Goal: Task Accomplishment & Management: Manage account settings

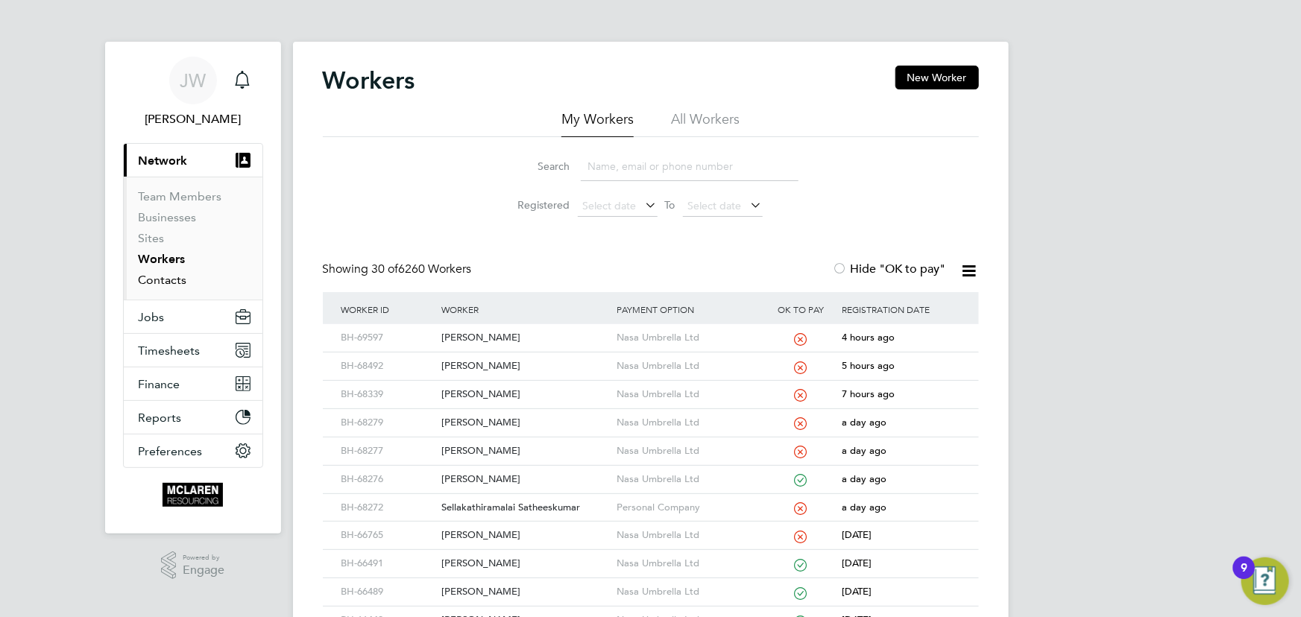
click at [185, 280] on link "Contacts" at bounding box center [163, 280] width 48 height 14
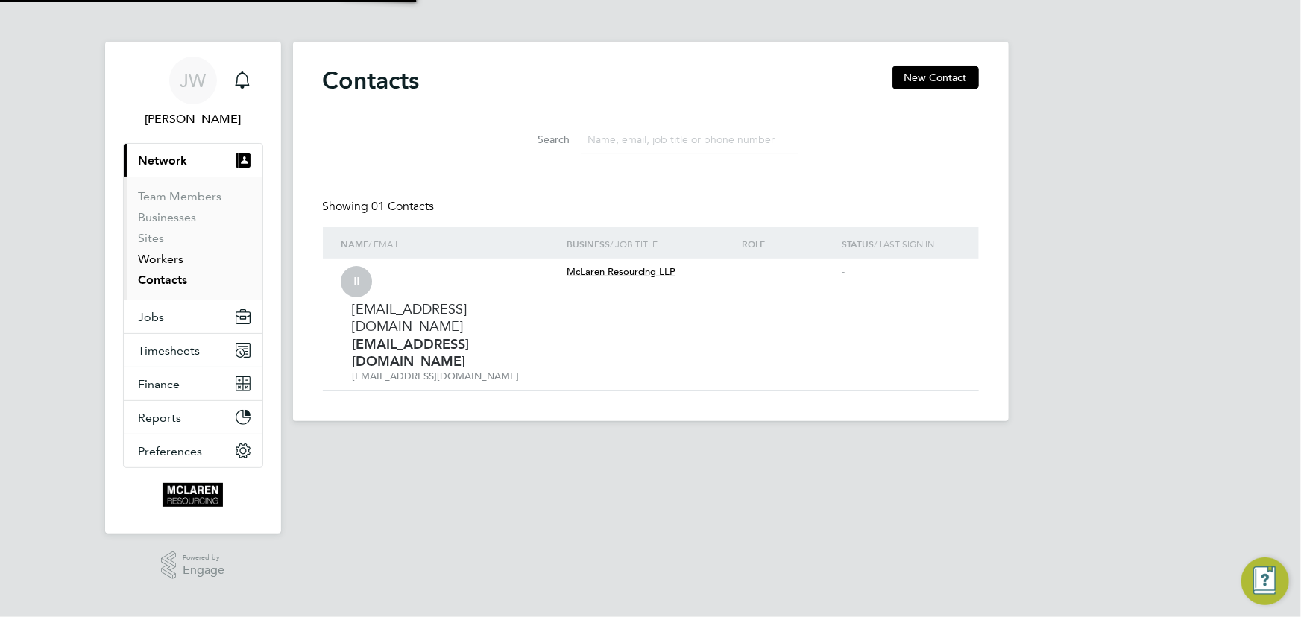
click at [171, 257] on link "Workers" at bounding box center [161, 259] width 45 height 14
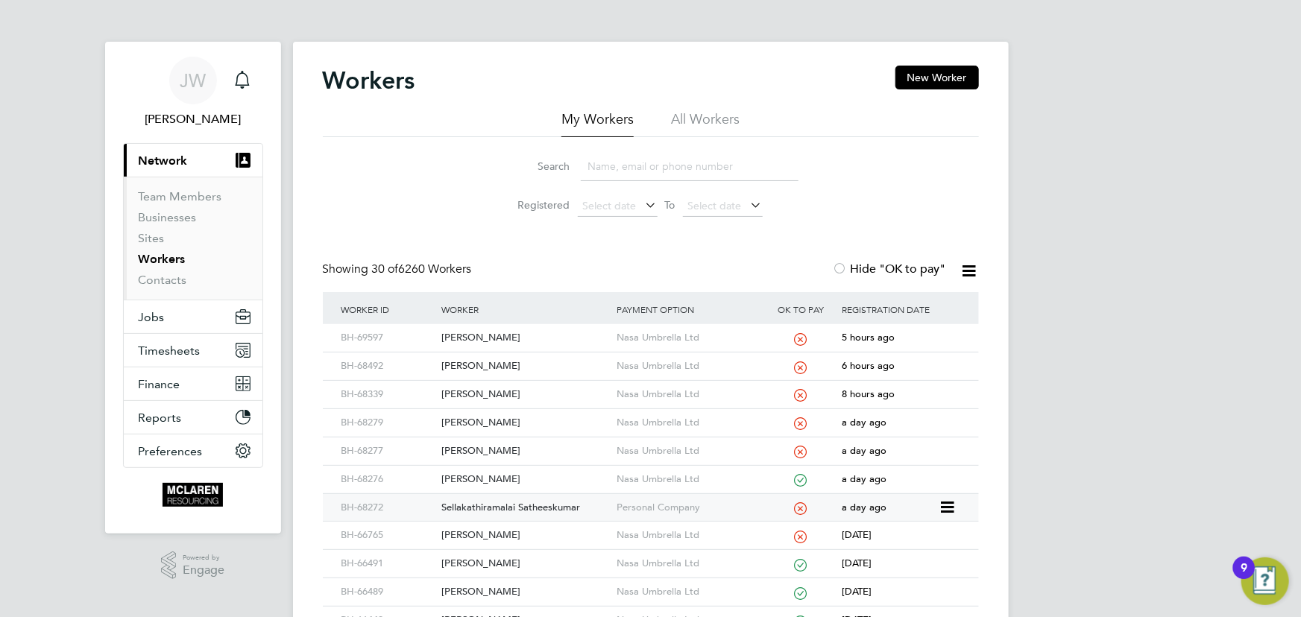
click at [509, 500] on div "Sellakathiramalai Satheeskumar" at bounding box center [525, 508] width 175 height 28
click at [491, 504] on div "Sellakathiramalai Satheeskumar" at bounding box center [525, 508] width 175 height 28
click at [177, 277] on link "Contacts" at bounding box center [163, 280] width 48 height 14
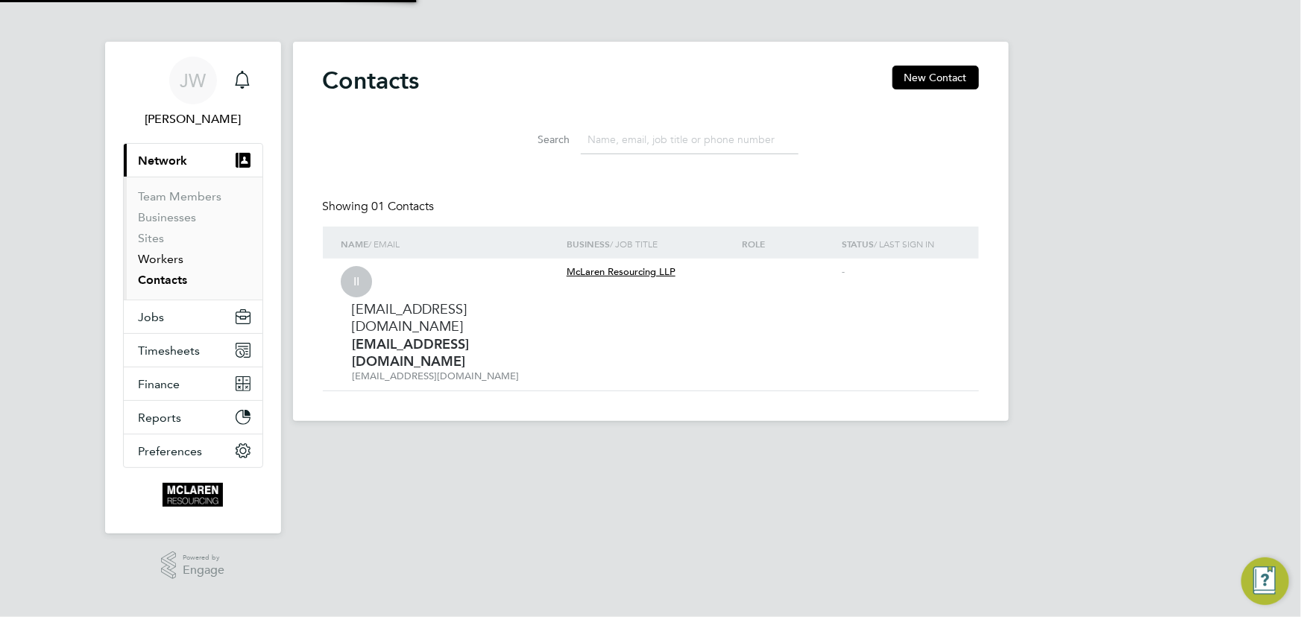
click at [171, 260] on link "Workers" at bounding box center [161, 259] width 45 height 14
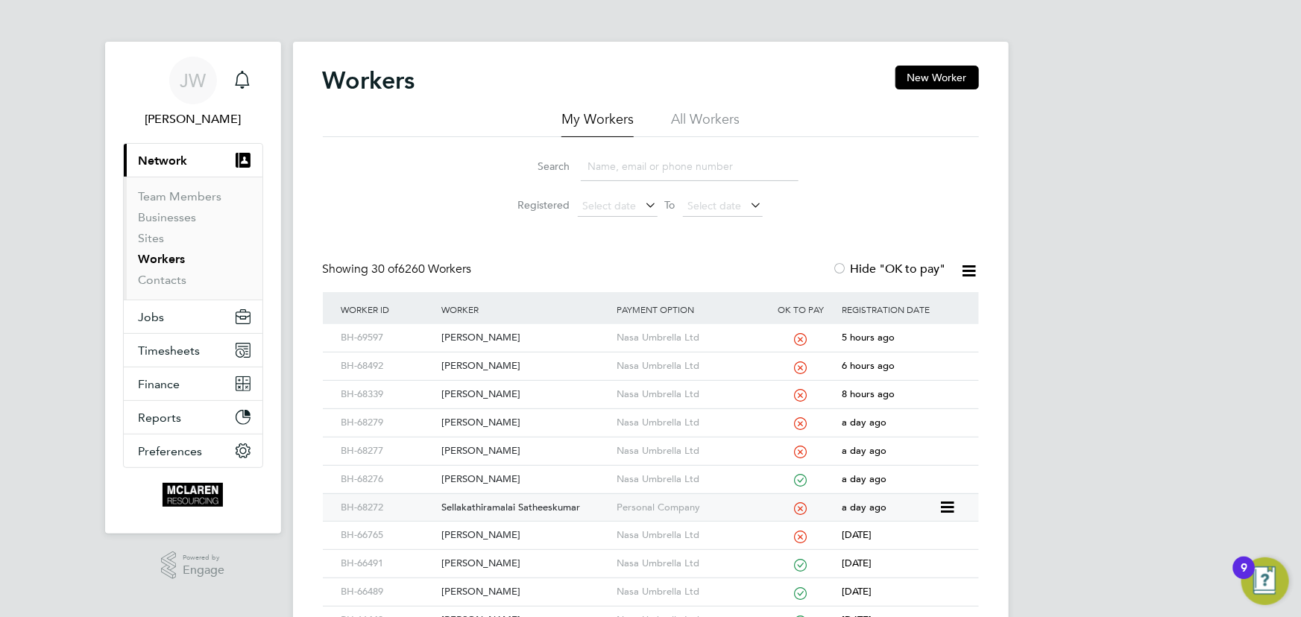
click at [492, 504] on div "Sellakathiramalai Satheeskumar" at bounding box center [525, 508] width 175 height 28
click at [174, 280] on link "Contacts" at bounding box center [163, 280] width 48 height 14
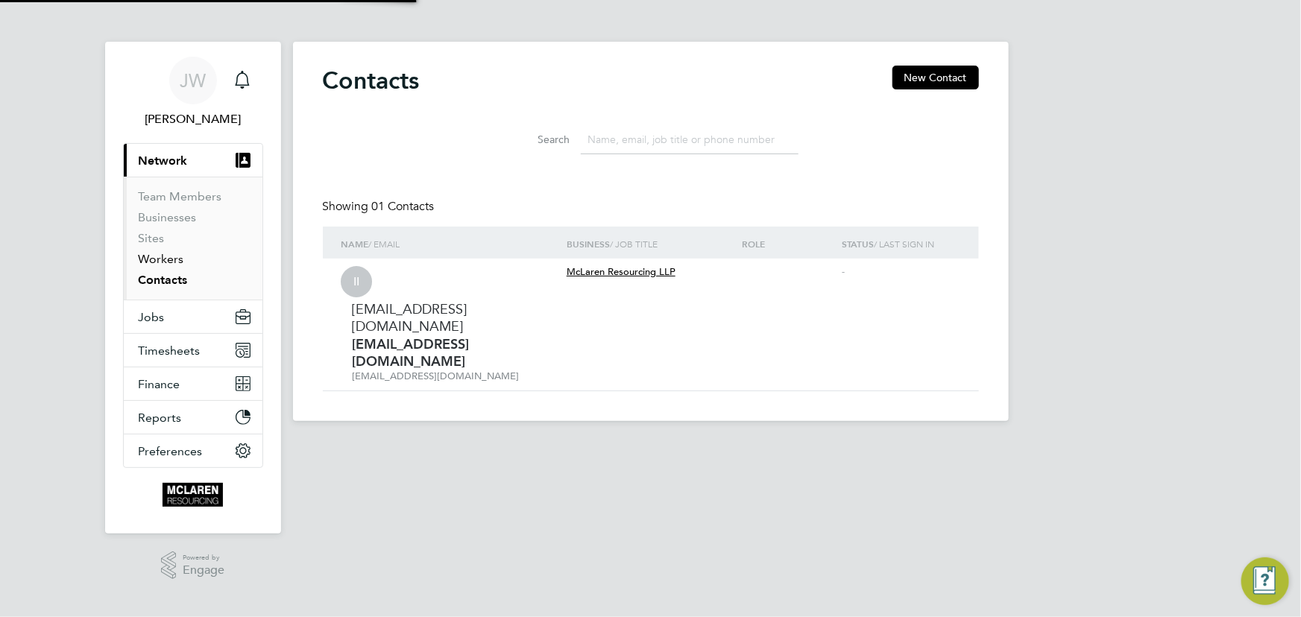
click at [169, 256] on link "Workers" at bounding box center [161, 259] width 45 height 14
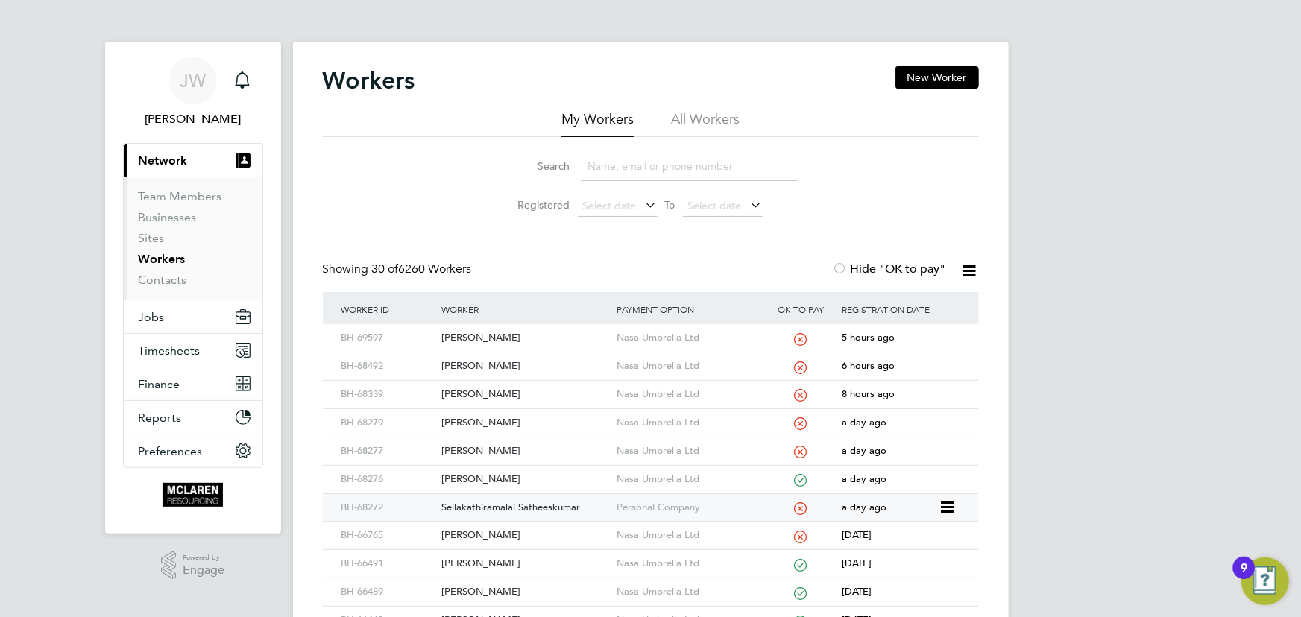
click at [481, 506] on div "Sellakathiramalai Satheeskumar" at bounding box center [525, 508] width 175 height 28
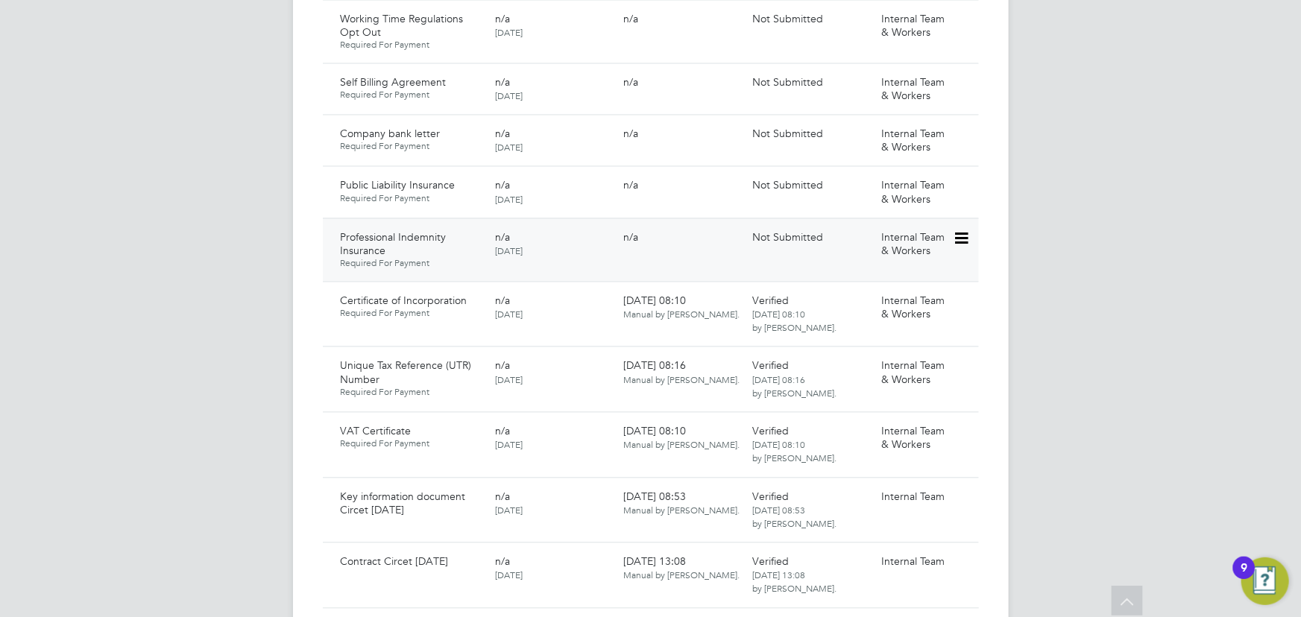
scroll to position [1423, 0]
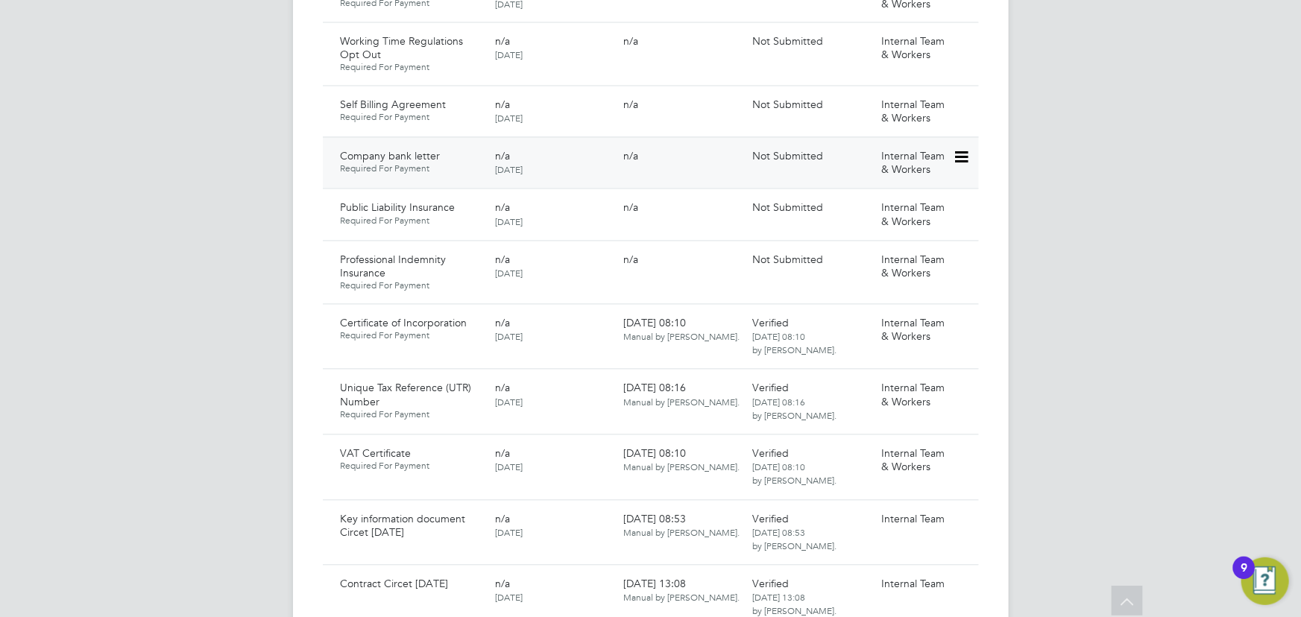
click at [959, 149] on icon at bounding box center [960, 158] width 15 height 18
click at [928, 195] on li "Submit Document" at bounding box center [912, 199] width 110 height 21
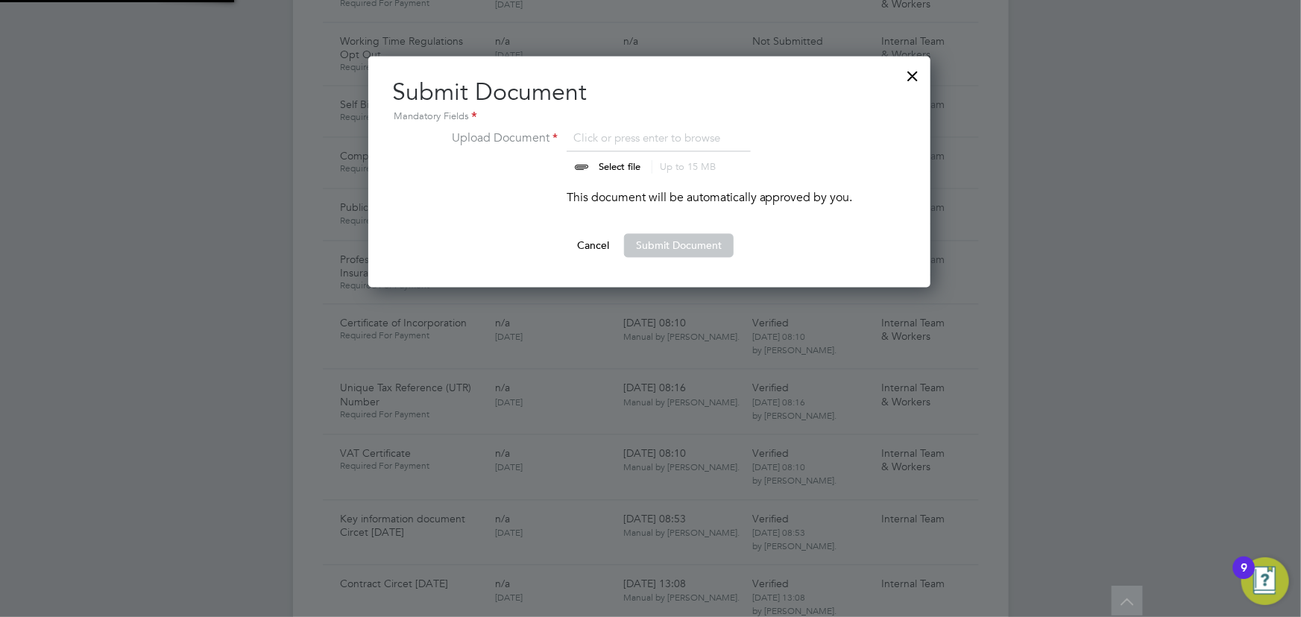
scroll to position [231, 564]
click at [601, 160] on input "file" at bounding box center [634, 152] width 234 height 45
type input "C:\fakepath\sellak bank statement.jpg"
click at [670, 241] on button "Submit Document" at bounding box center [679, 246] width 110 height 24
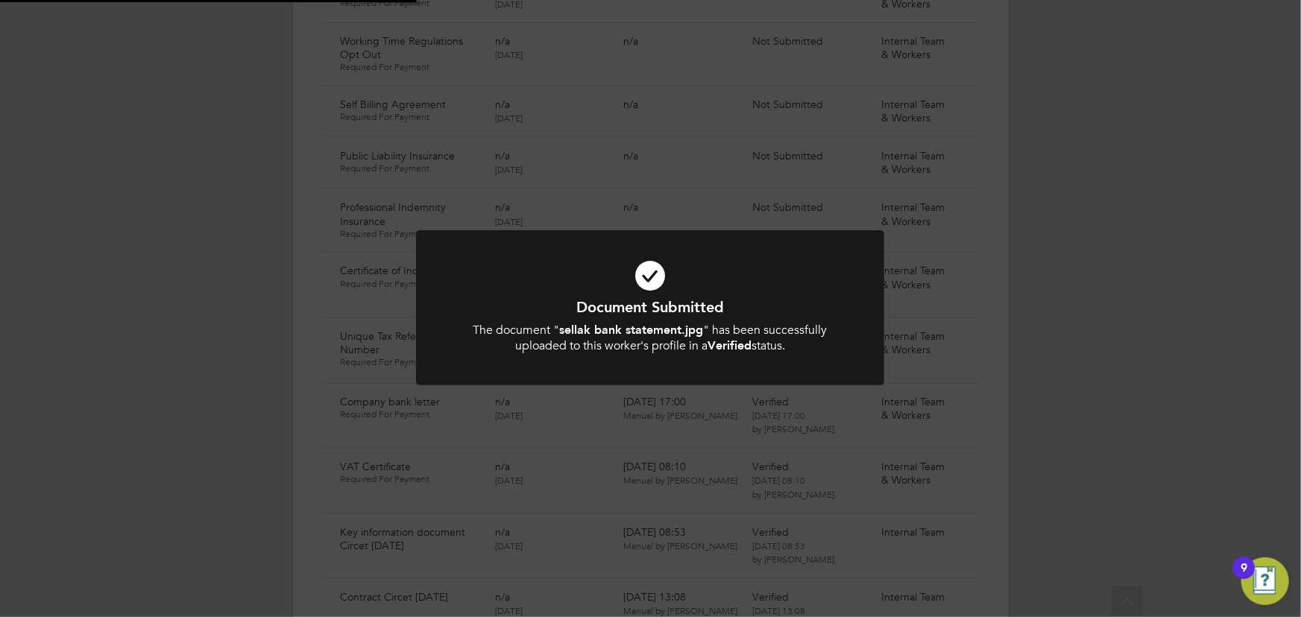
click at [1091, 366] on div "Document Submitted The document " sellak bank statement.jpg " has been successf…" at bounding box center [650, 308] width 1301 height 617
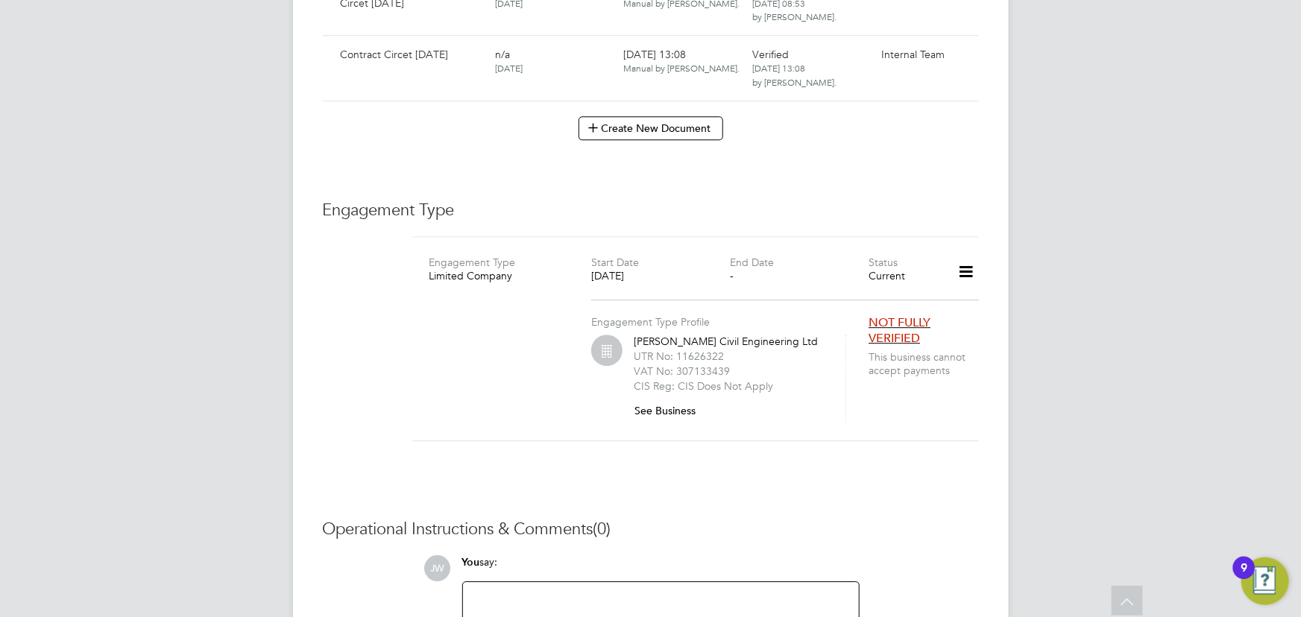
scroll to position [2110, 0]
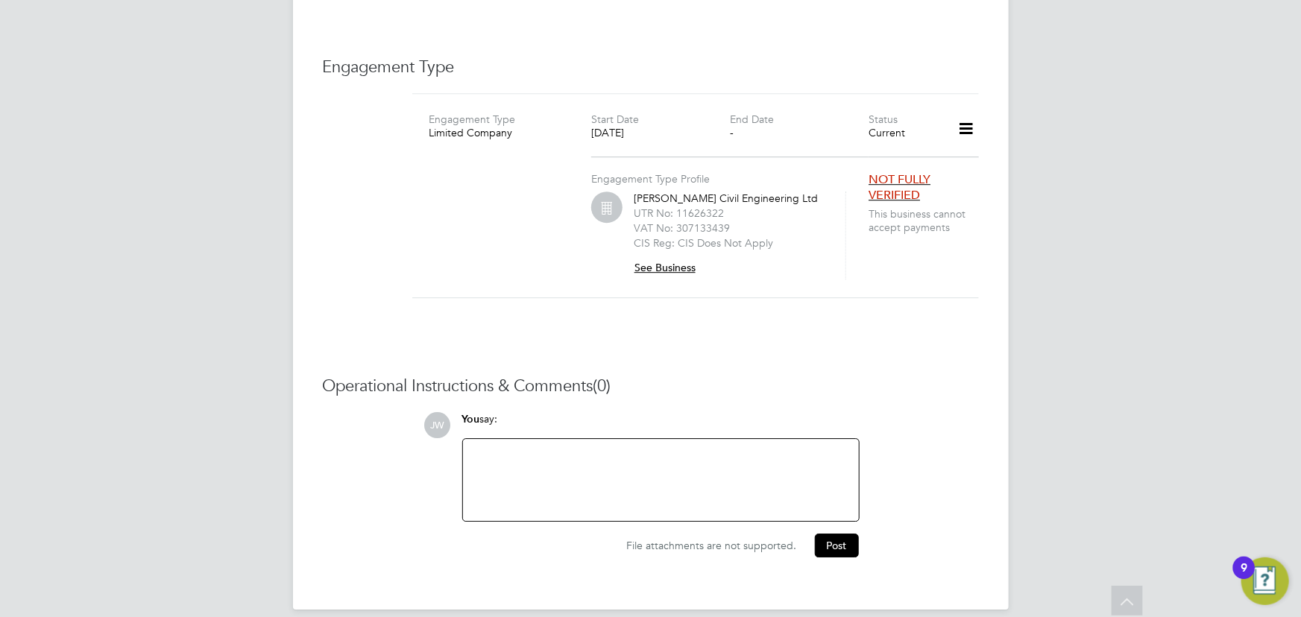
click at [686, 256] on button "See Business" at bounding box center [671, 268] width 74 height 24
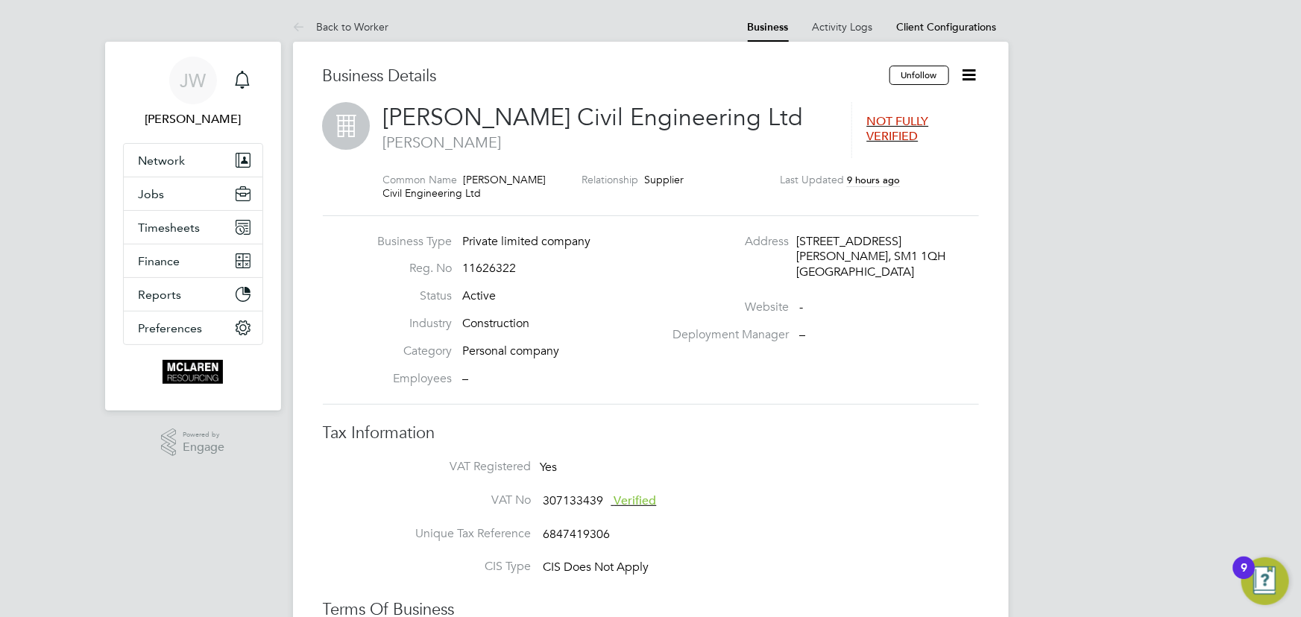
click at [977, 81] on icon at bounding box center [969, 75] width 19 height 19
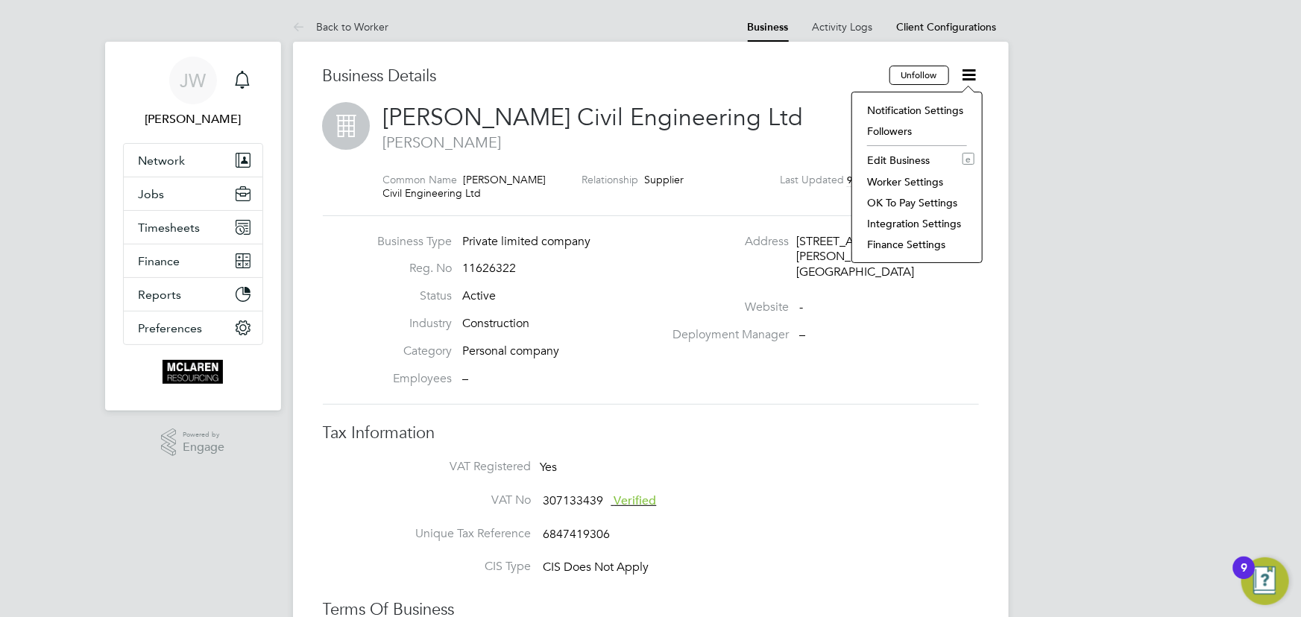
click at [893, 151] on li "Edit Business e" at bounding box center [917, 160] width 115 height 21
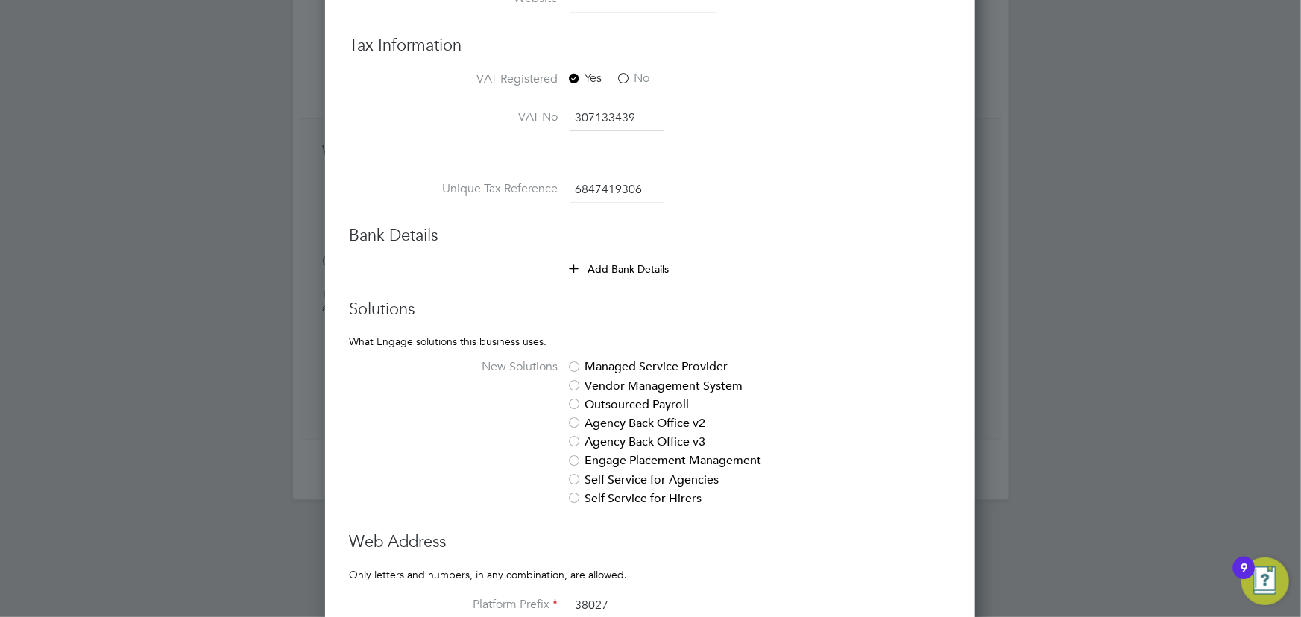
scroll to position [610, 0]
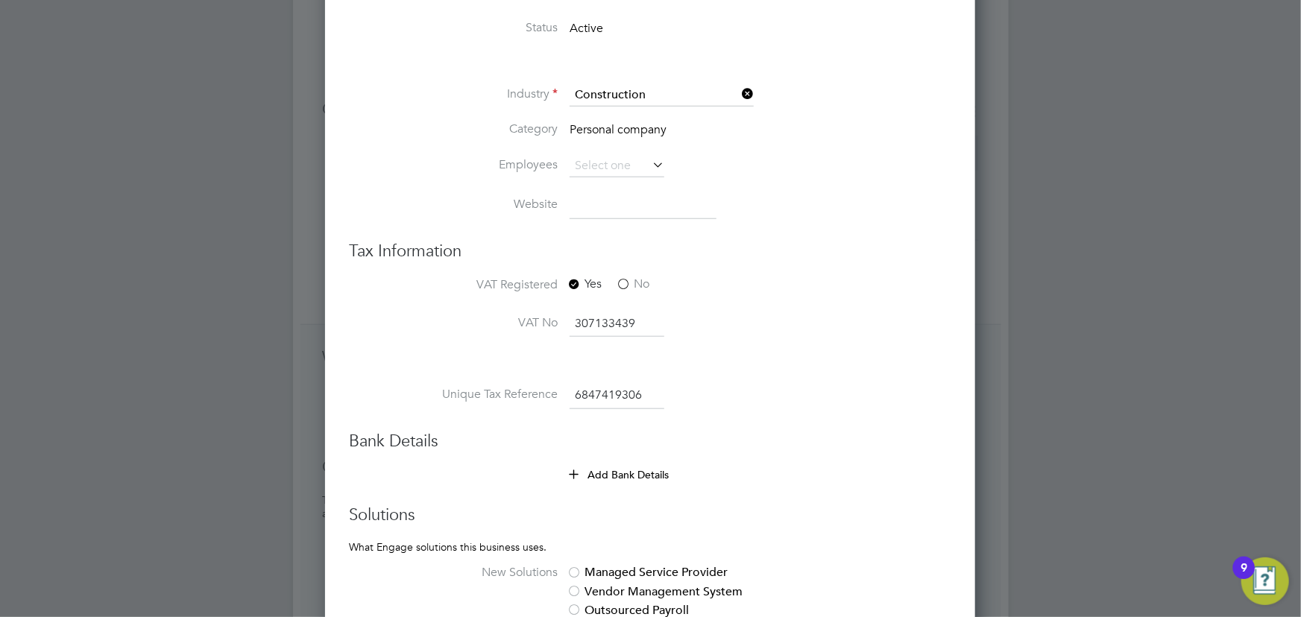
click at [574, 470] on icon at bounding box center [573, 473] width 11 height 11
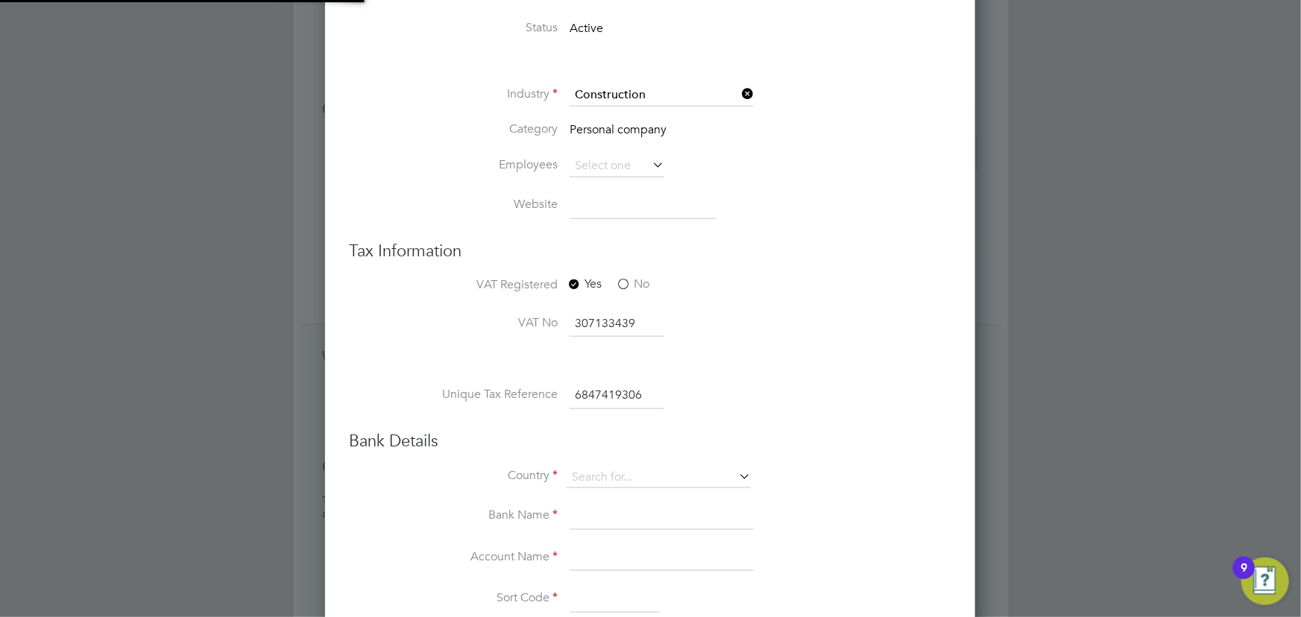
type input "United Kingdom"
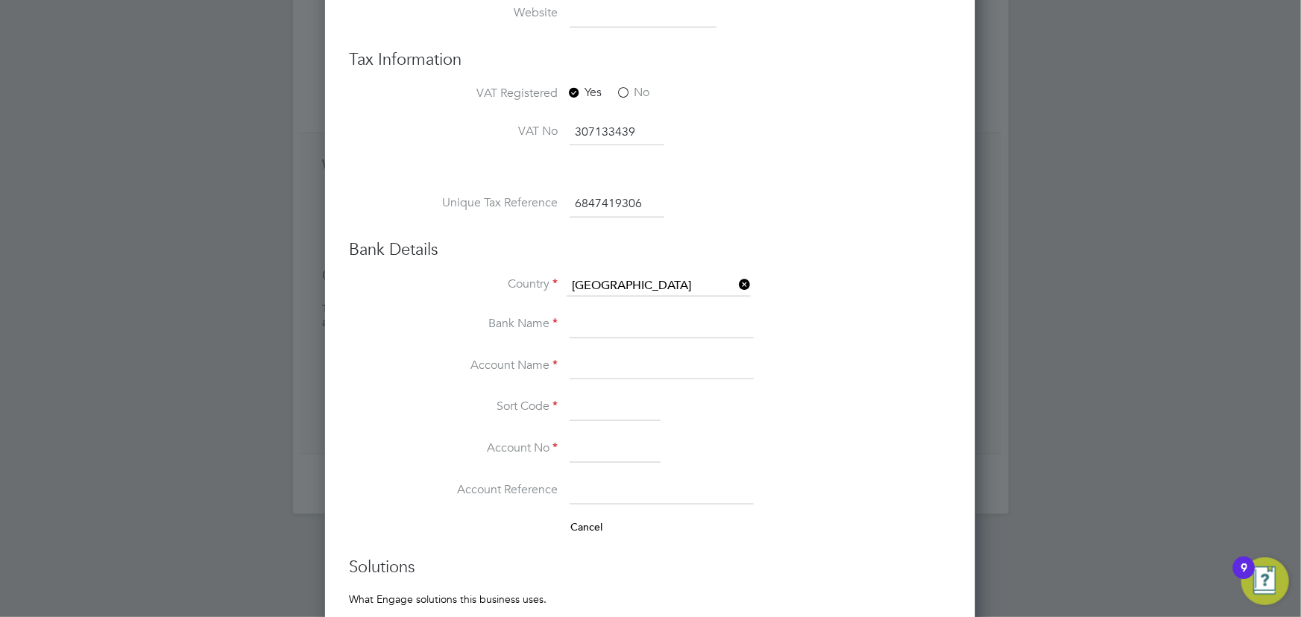
scroll to position [813, 0]
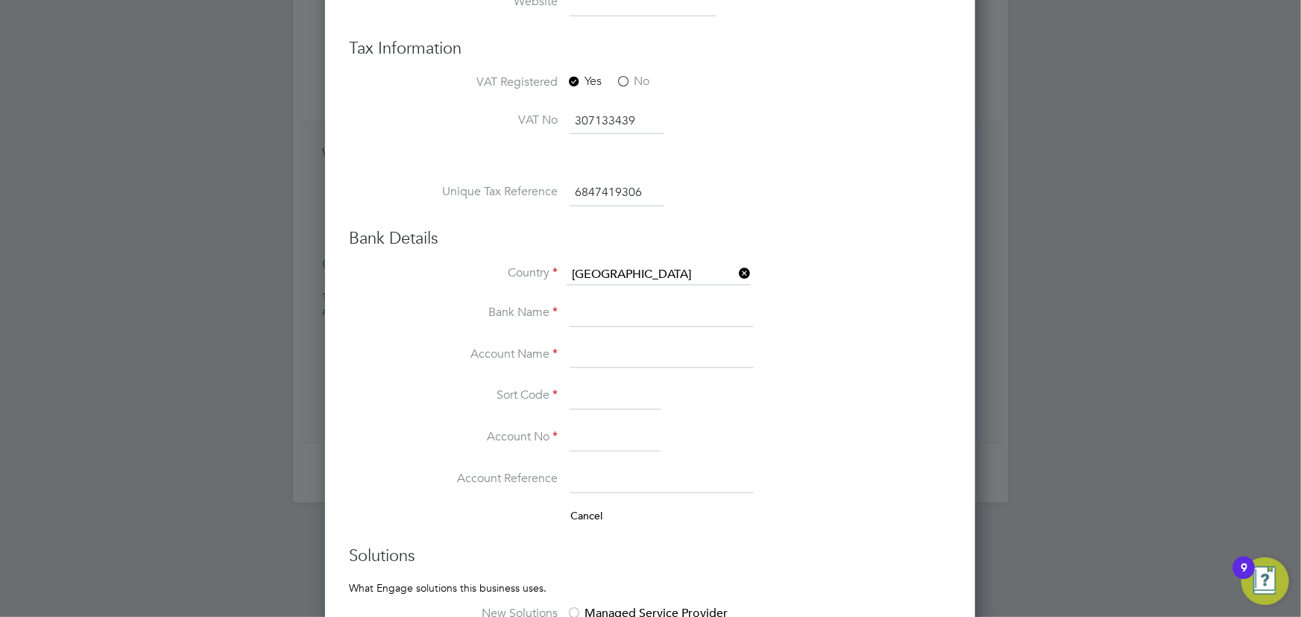
click at [595, 308] on input at bounding box center [662, 313] width 184 height 27
type input "HSBC UK"
click at [594, 356] on input at bounding box center [662, 355] width 184 height 27
drag, startPoint x: 655, startPoint y: 353, endPoint x: 621, endPoint y: 356, distance: 33.7
click at [655, 353] on input at bounding box center [662, 355] width 184 height 27
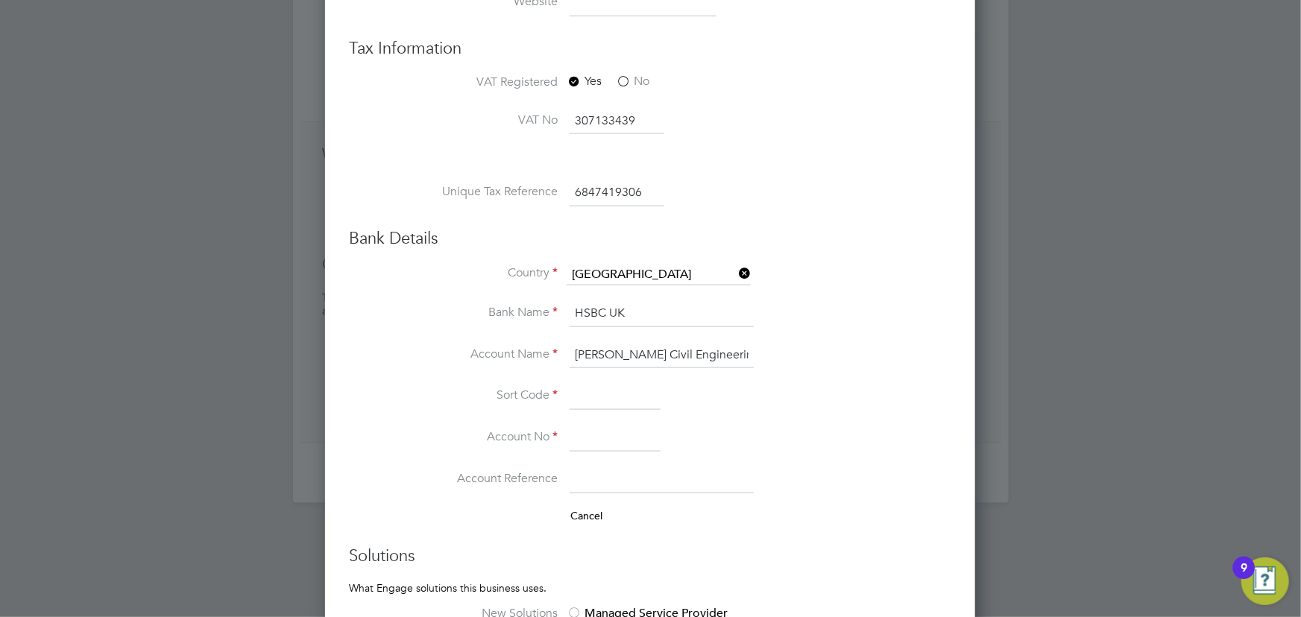
type input "[PERSON_NAME] Civil Engineering Ltd"
click at [626, 403] on input at bounding box center [615, 396] width 91 height 27
click at [615, 402] on input at bounding box center [615, 396] width 91 height 27
type input "40-07-04"
click at [598, 432] on input at bounding box center [615, 438] width 91 height 27
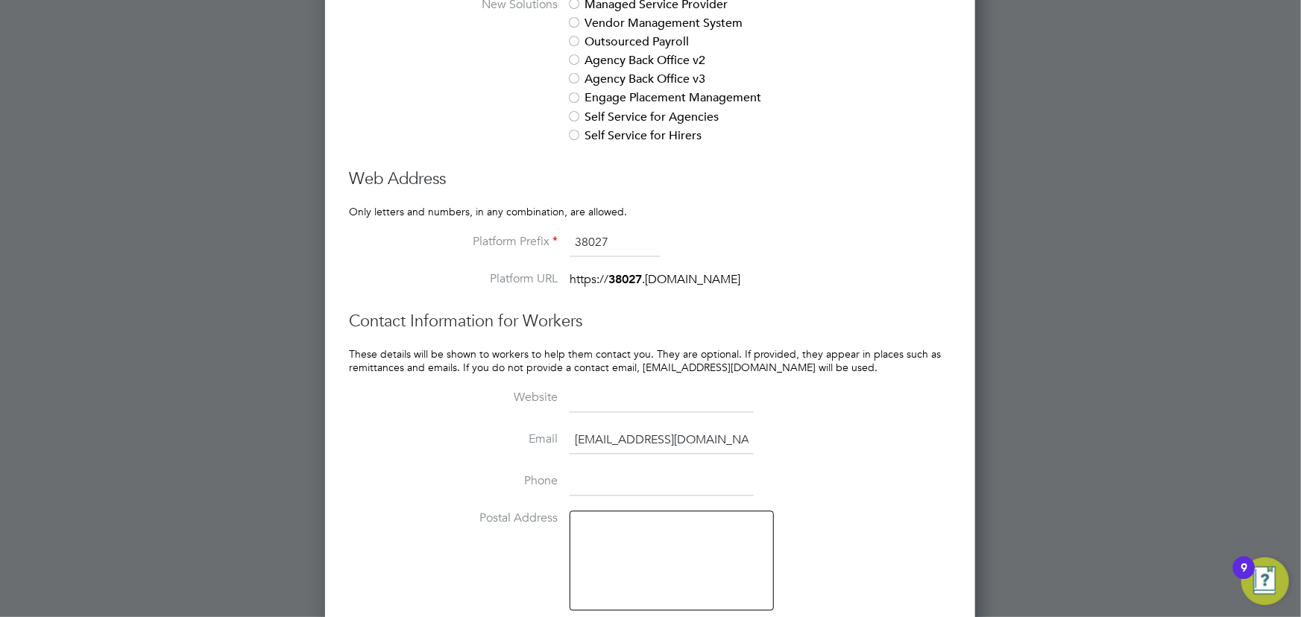
scroll to position [1484, 0]
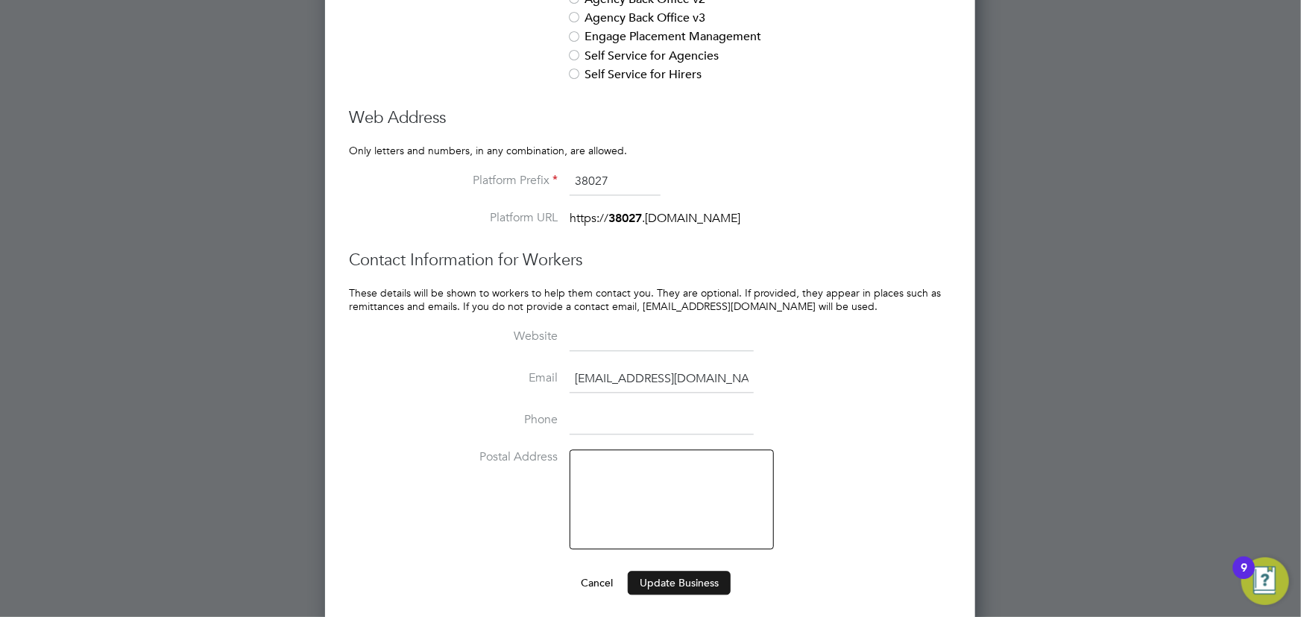
type input "72328801"
click at [717, 572] on button "Update Business" at bounding box center [679, 583] width 103 height 24
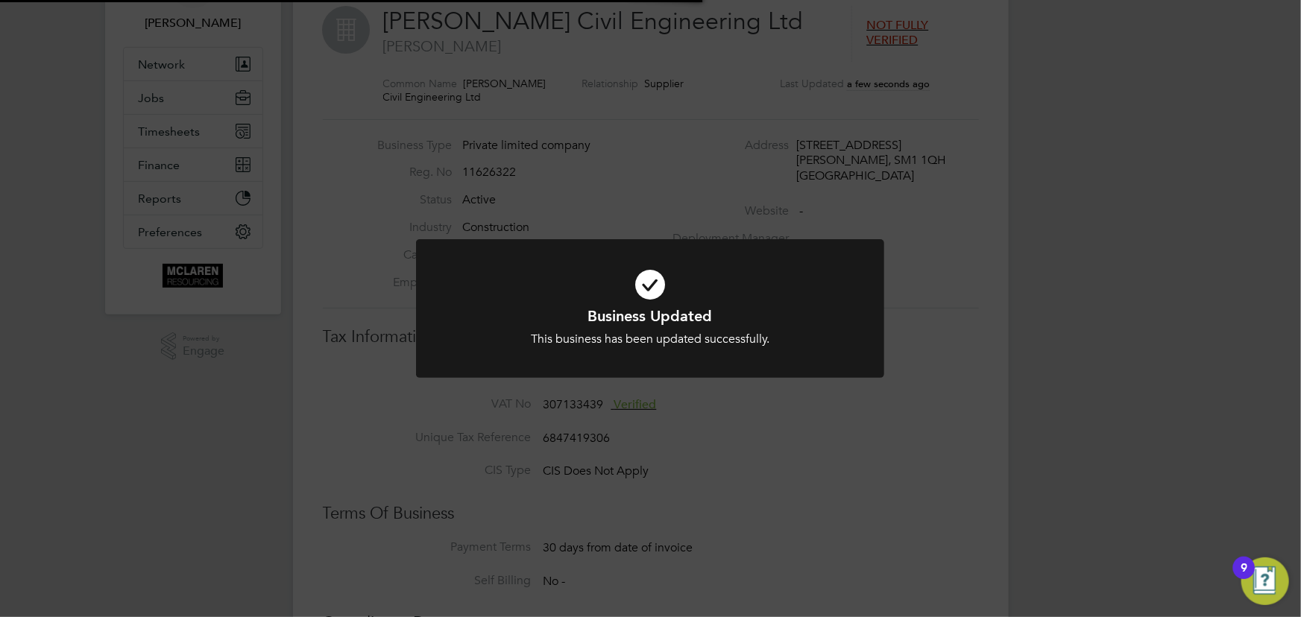
scroll to position [0, 0]
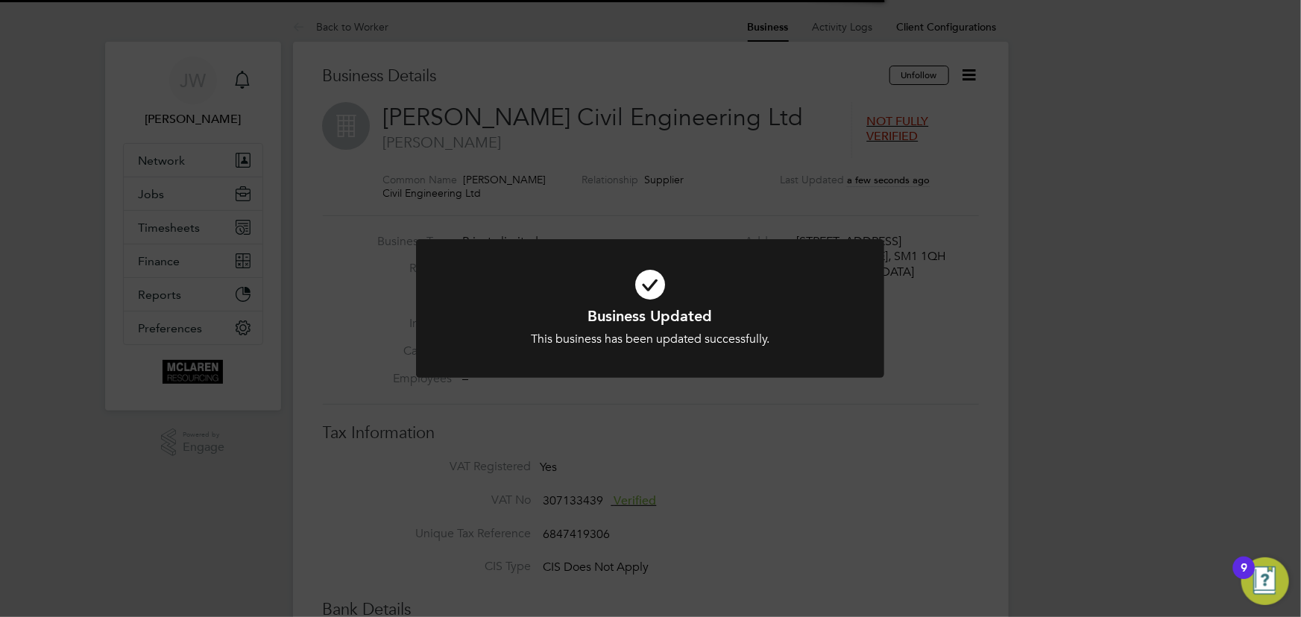
click at [1126, 446] on div "Business Updated This business has been updated successfully. Cancel Okay" at bounding box center [650, 308] width 1301 height 617
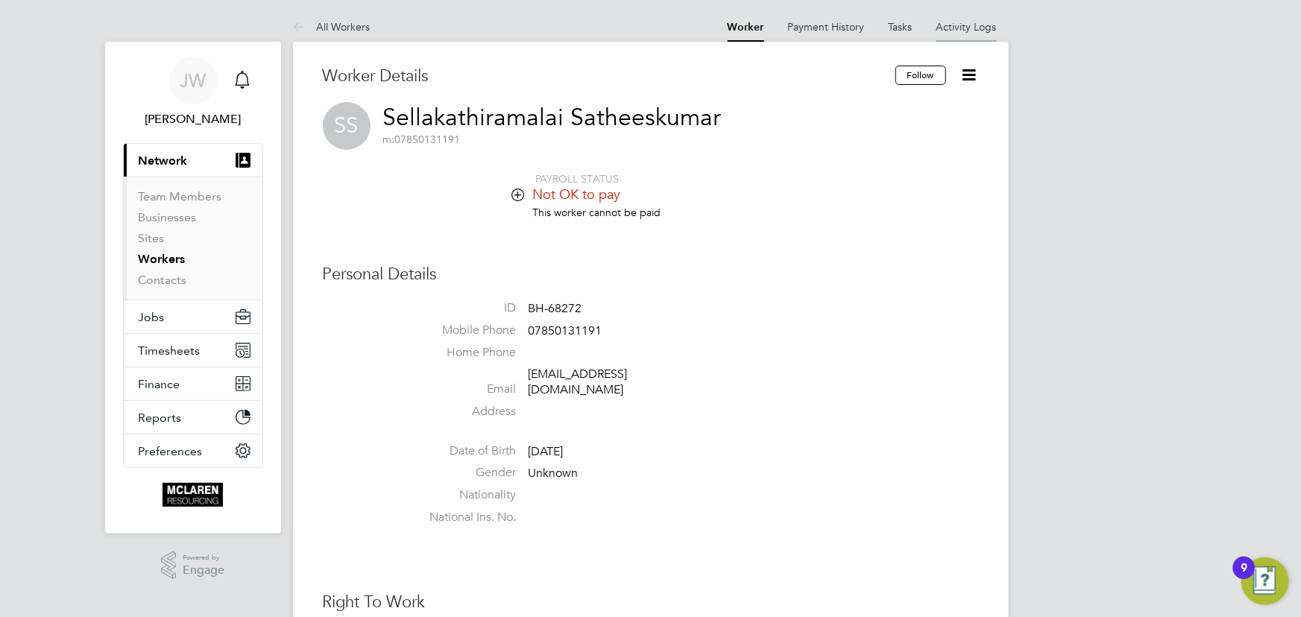
click at [959, 21] on link "Activity Logs" at bounding box center [967, 26] width 60 height 13
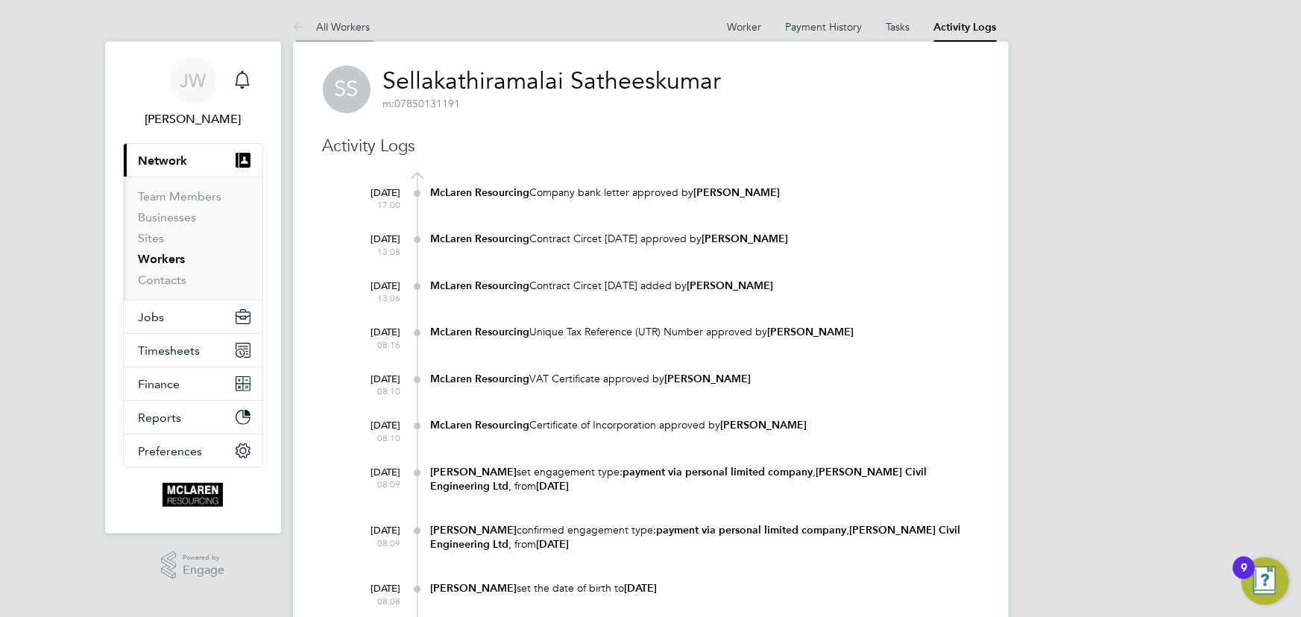
click at [356, 31] on link "All Workers" at bounding box center [332, 26] width 78 height 13
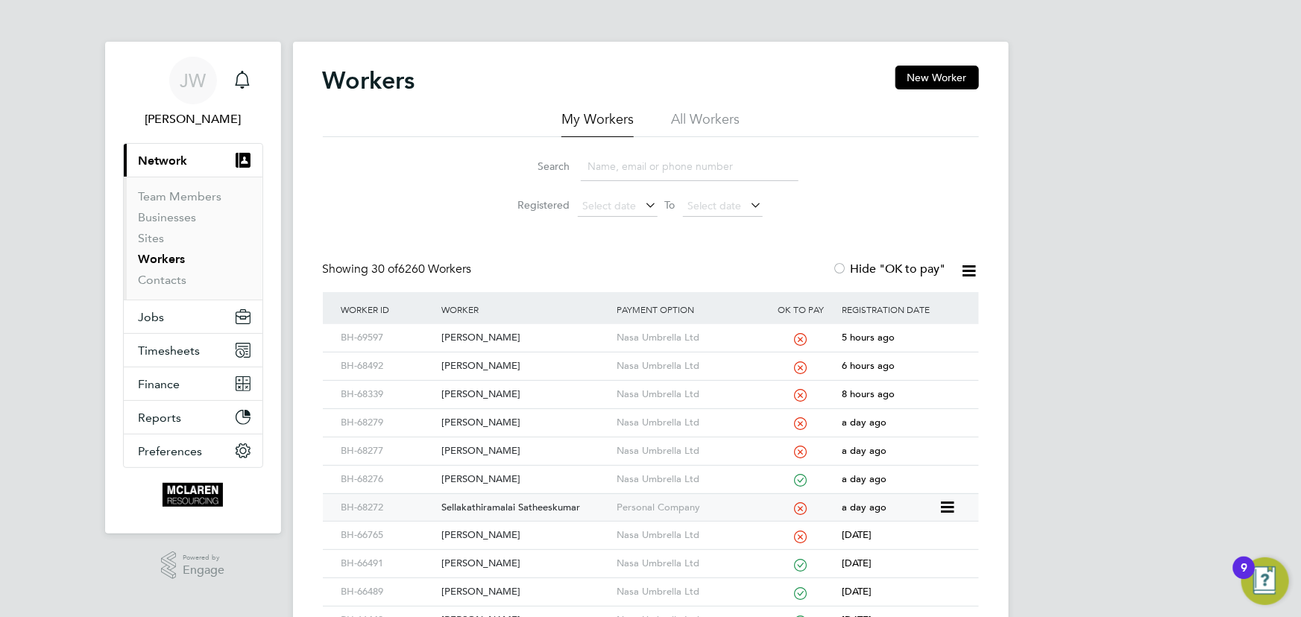
click at [478, 500] on div "Sellakathiramalai Satheeskumar" at bounding box center [525, 508] width 175 height 28
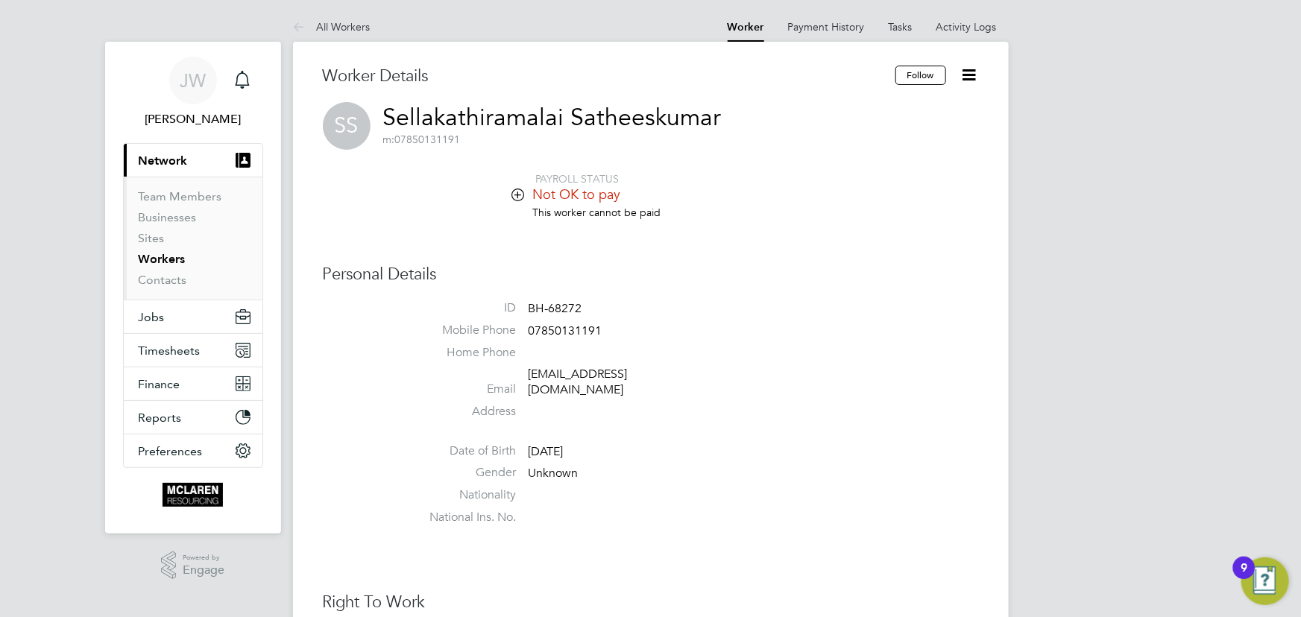
click at [976, 76] on icon at bounding box center [969, 75] width 19 height 19
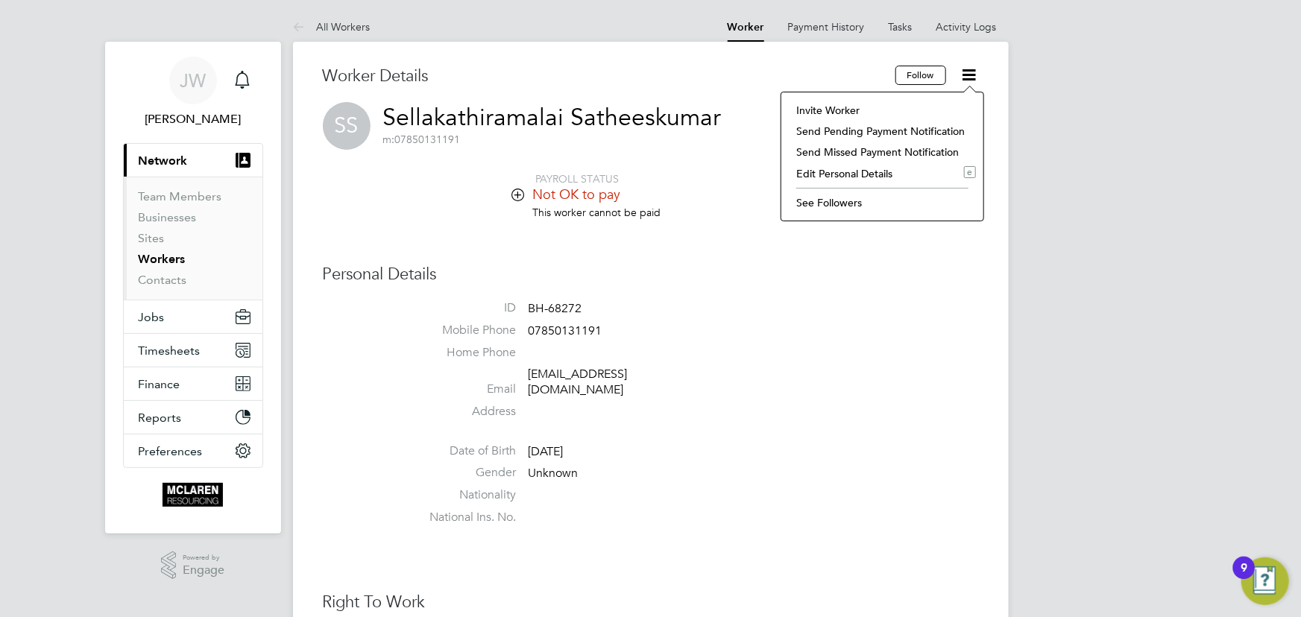
click at [855, 110] on li "Invite Worker" at bounding box center [882, 110] width 187 height 21
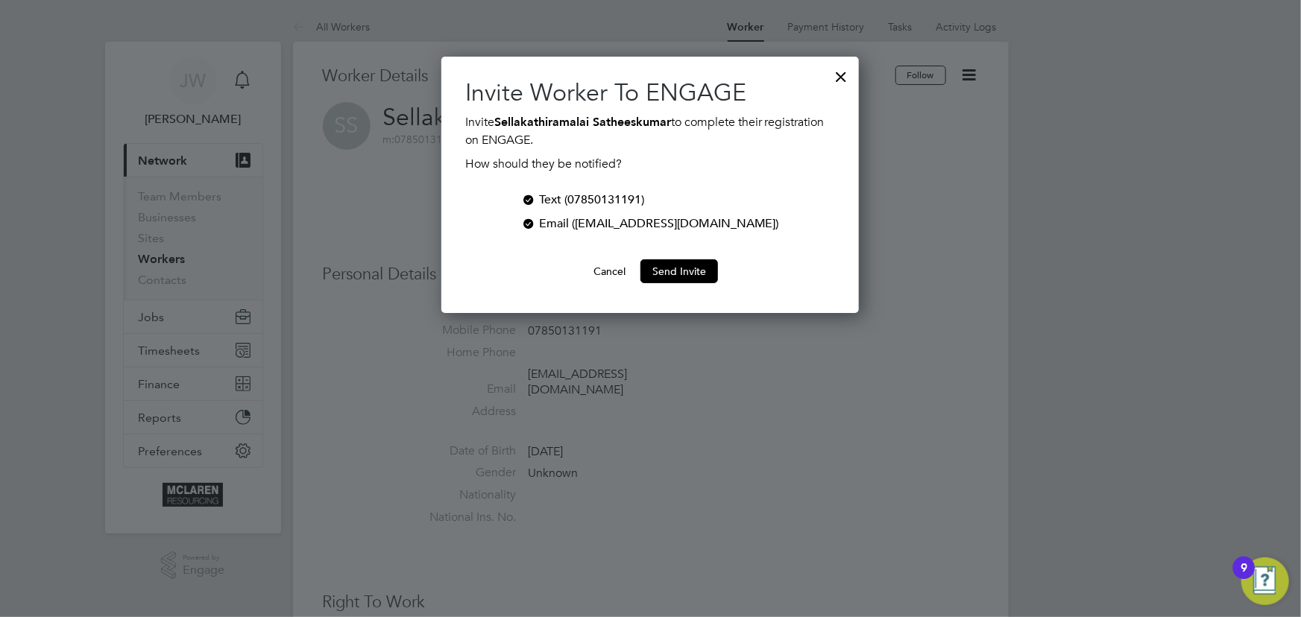
scroll to position [257, 418]
click at [690, 269] on button "Send Invite" at bounding box center [680, 271] width 78 height 24
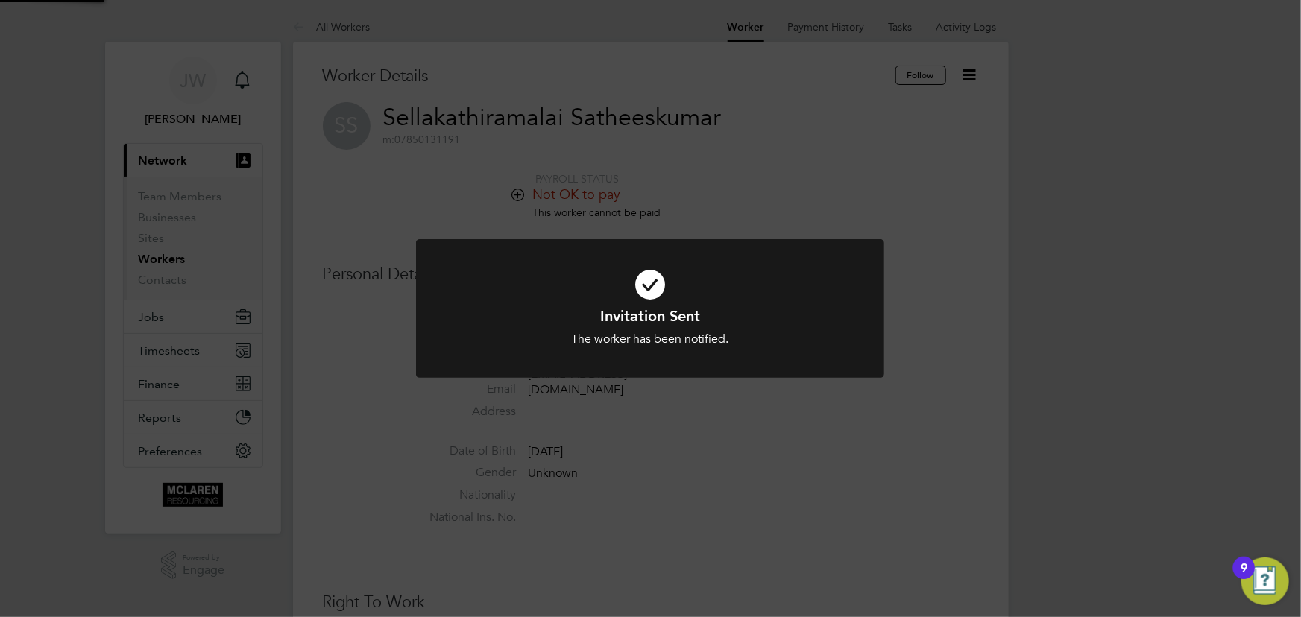
click at [1291, 419] on div "Invitation Sent The worker has been notified. Cancel Okay" at bounding box center [650, 308] width 1301 height 617
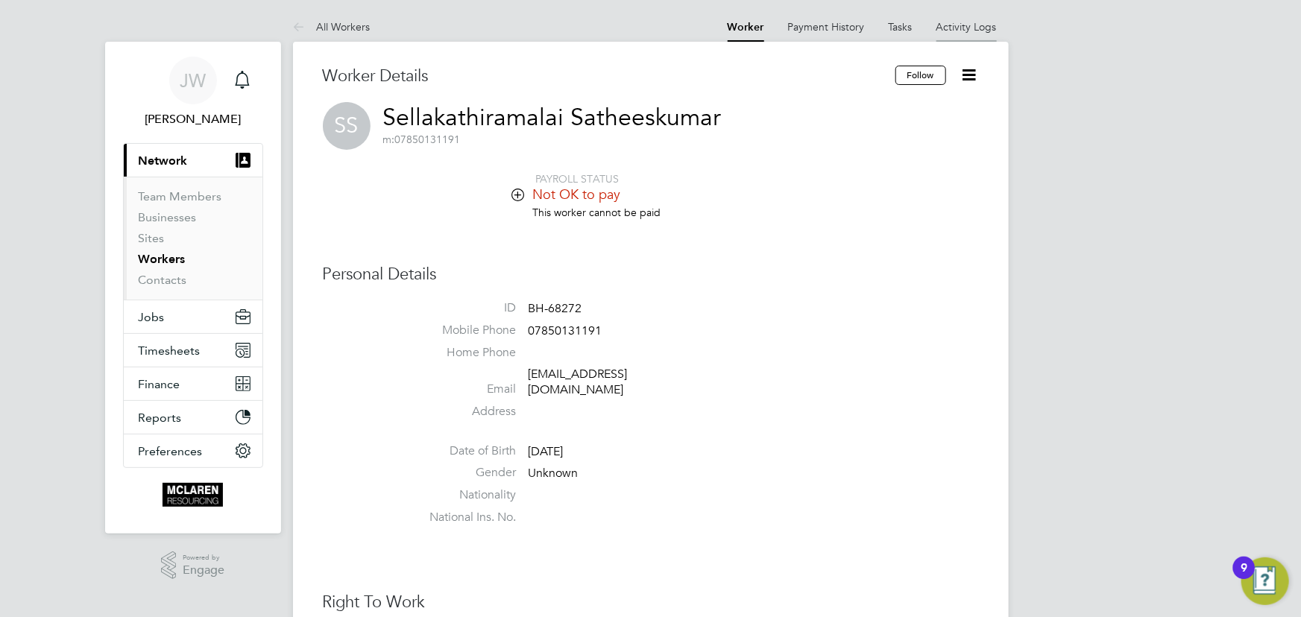
click at [973, 28] on link "Activity Logs" at bounding box center [967, 26] width 60 height 13
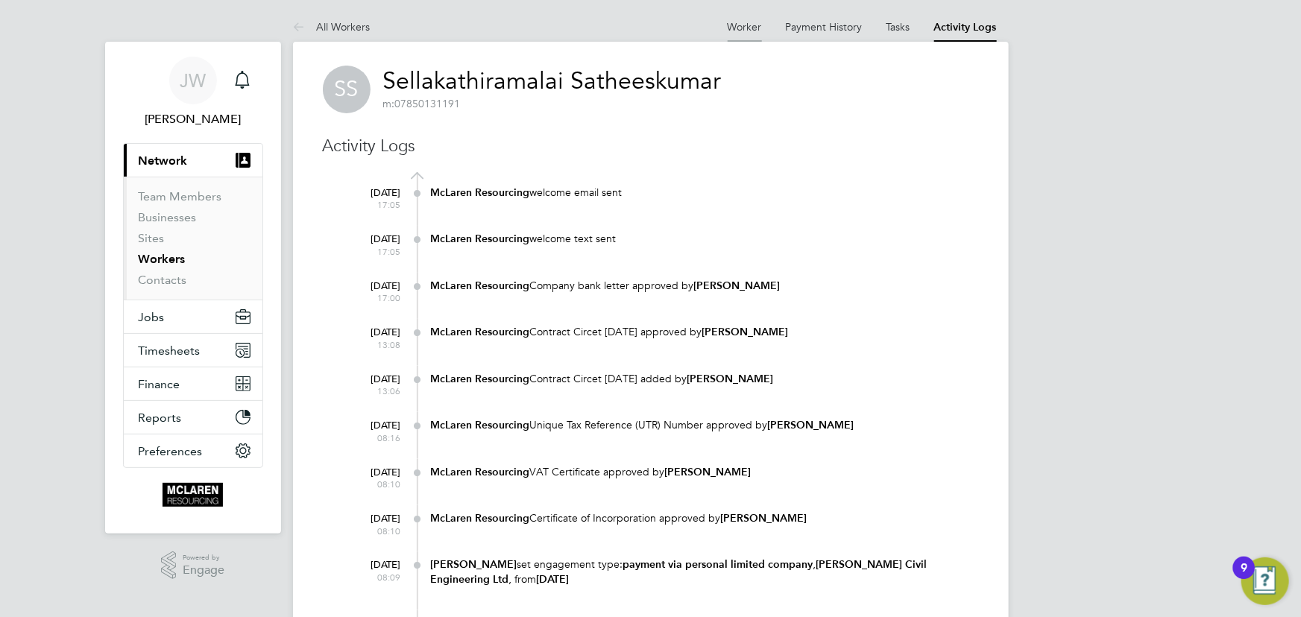
click at [744, 28] on link "Worker" at bounding box center [745, 26] width 34 height 13
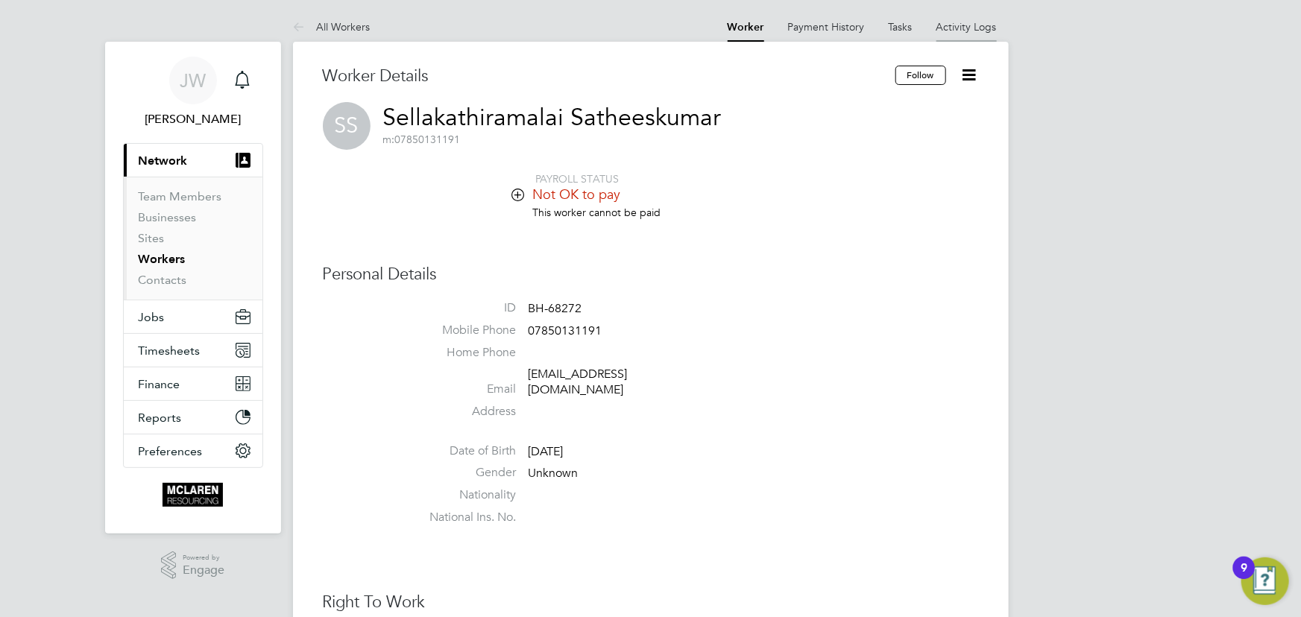
click at [959, 22] on link "Activity Logs" at bounding box center [967, 26] width 60 height 13
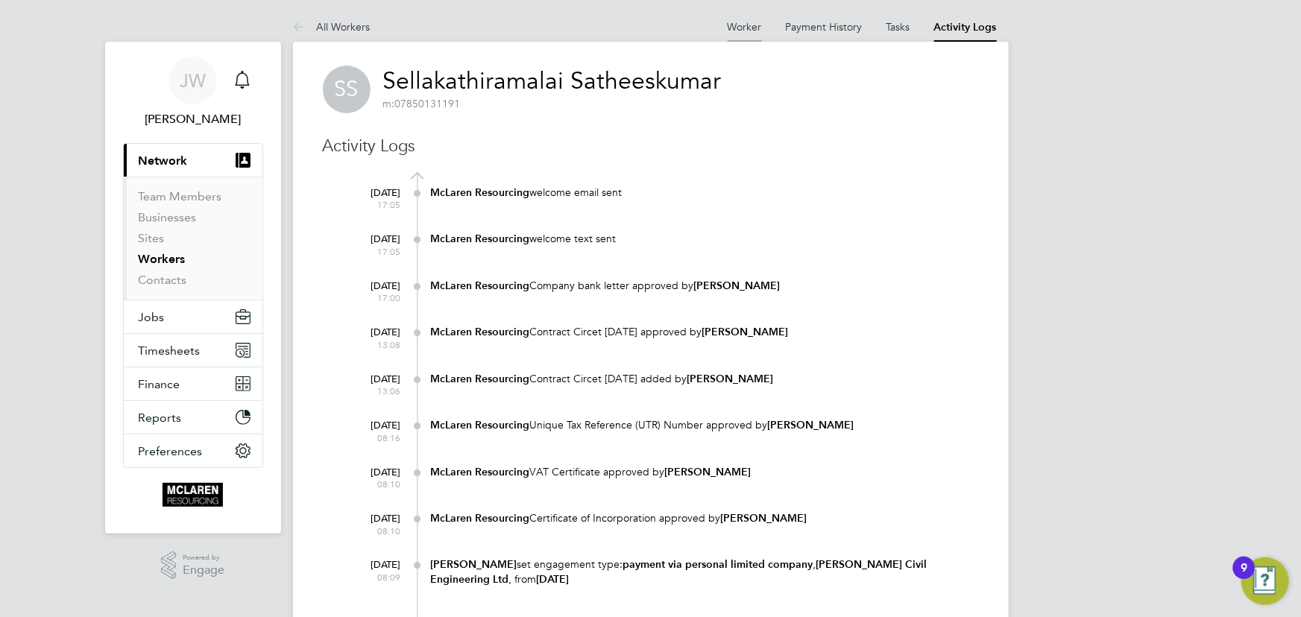
click at [744, 28] on link "Worker" at bounding box center [745, 26] width 34 height 13
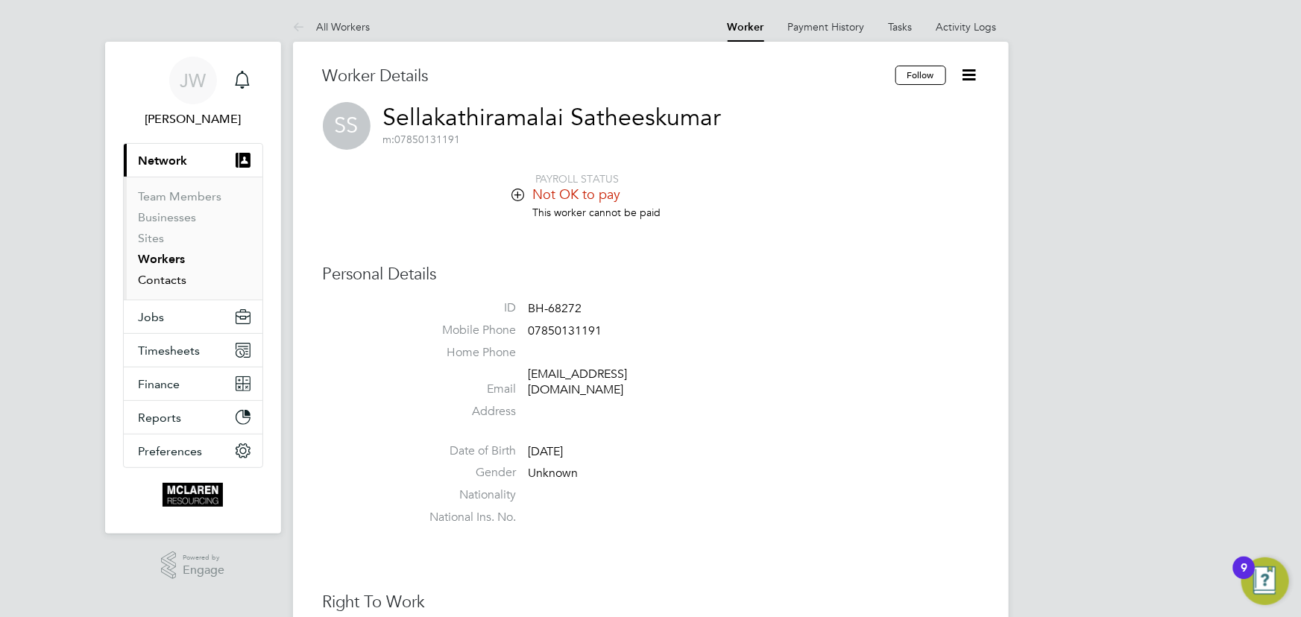
drag, startPoint x: 170, startPoint y: 280, endPoint x: 170, endPoint y: 270, distance: 10.4
click at [170, 280] on link "Contacts" at bounding box center [163, 280] width 48 height 14
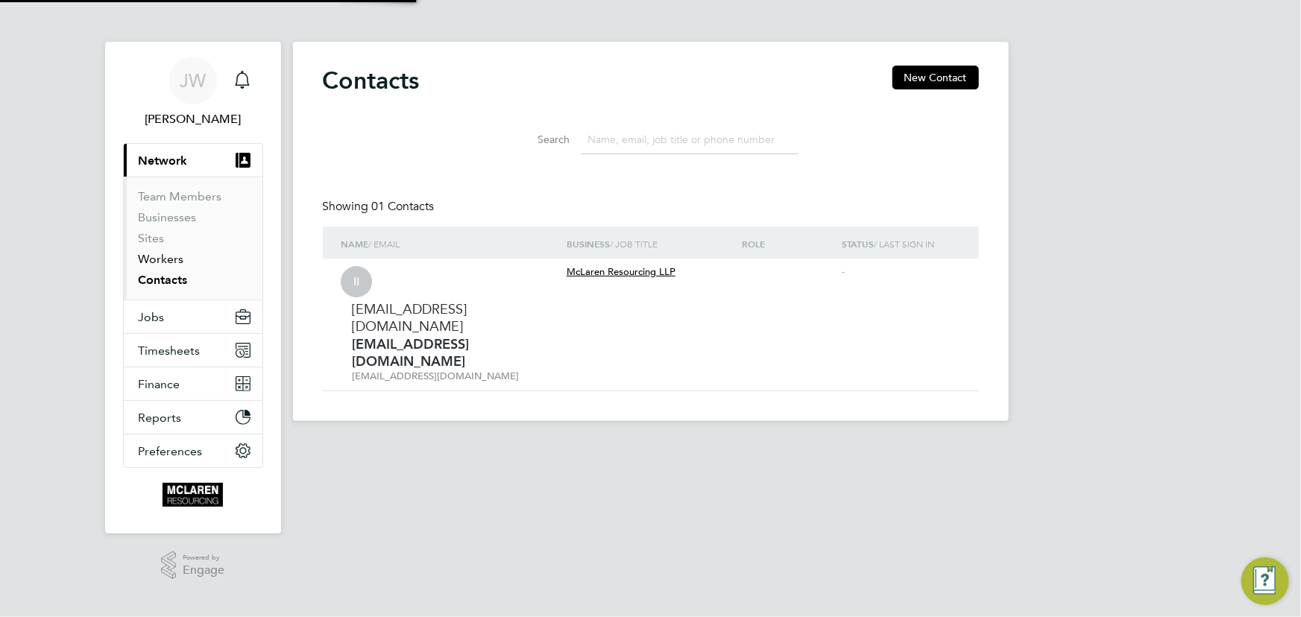
drag, startPoint x: 168, startPoint y: 256, endPoint x: 245, endPoint y: 242, distance: 78.8
click at [168, 255] on link "Workers" at bounding box center [161, 259] width 45 height 14
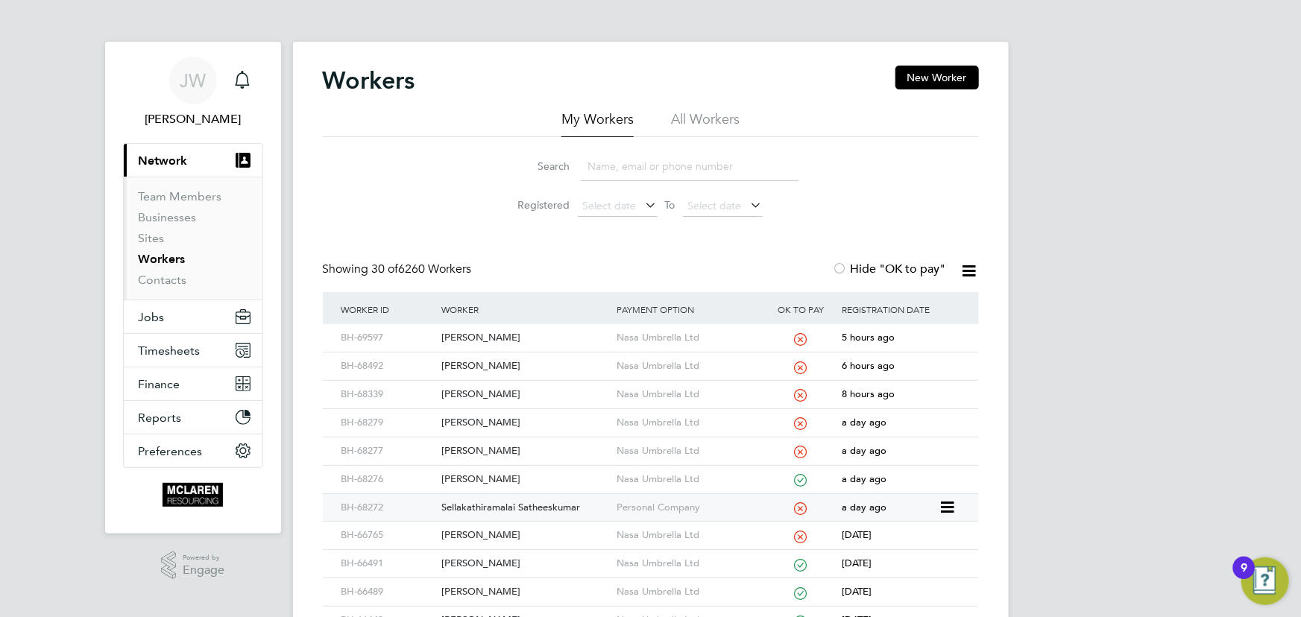
click at [491, 507] on div "Sellakathiramalai Satheeskumar" at bounding box center [525, 508] width 175 height 28
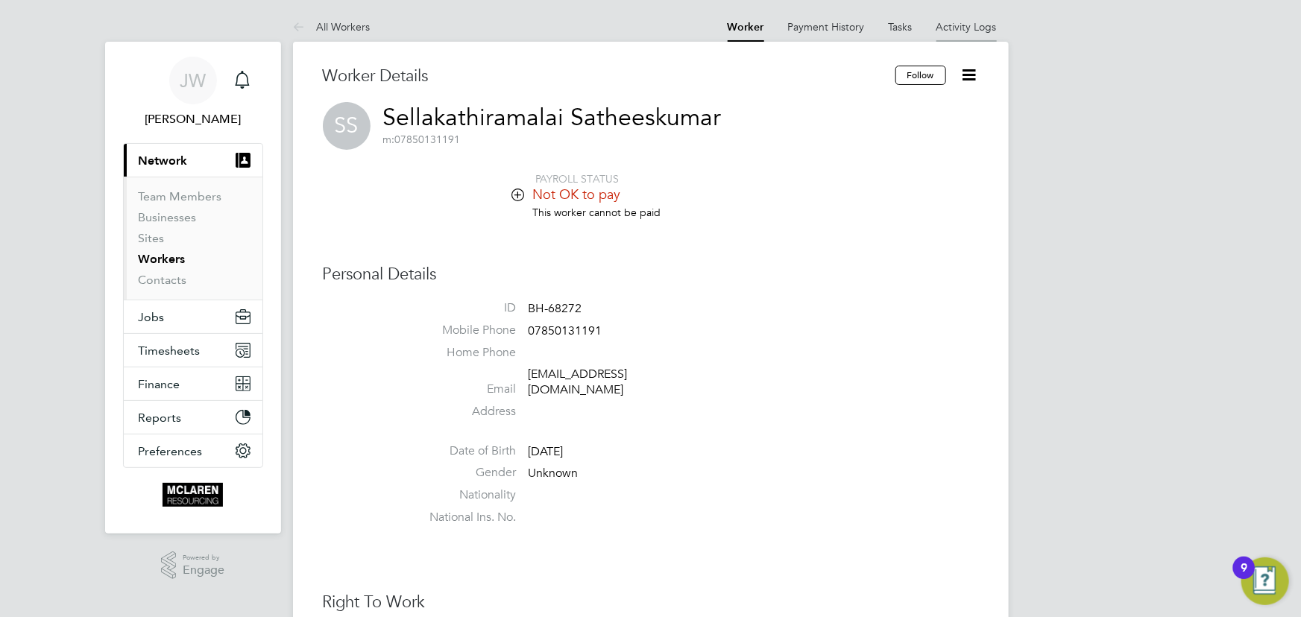
click at [958, 23] on link "Activity Logs" at bounding box center [967, 26] width 60 height 13
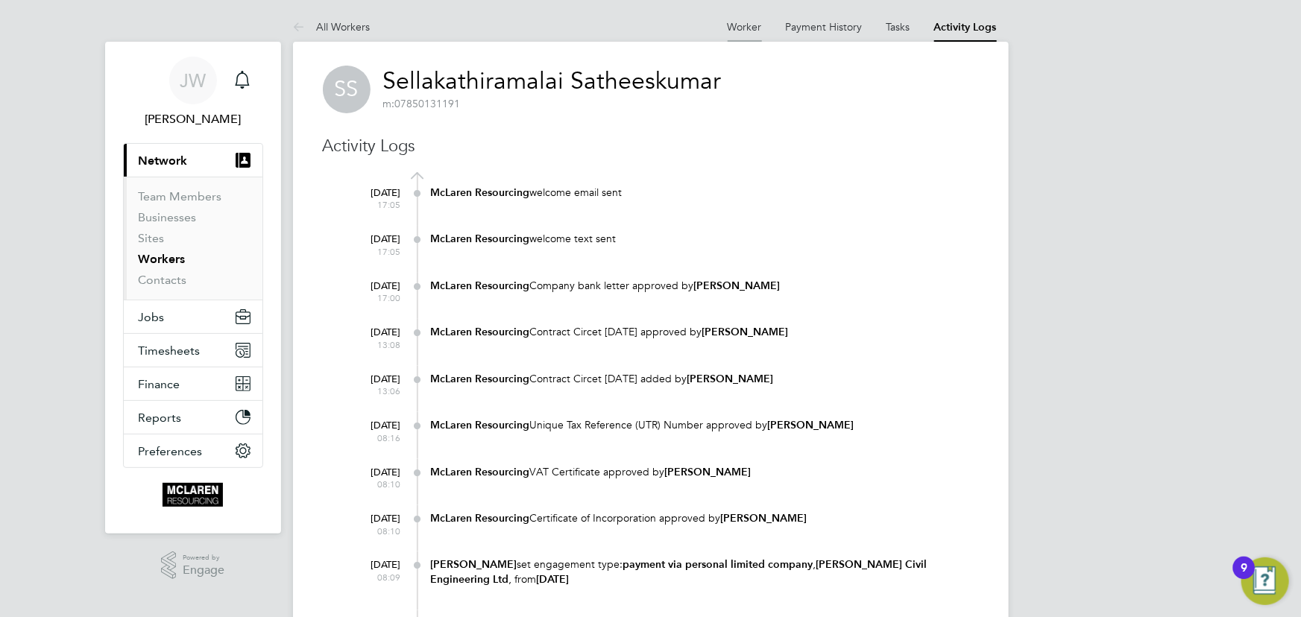
click at [731, 28] on link "Worker" at bounding box center [745, 26] width 34 height 13
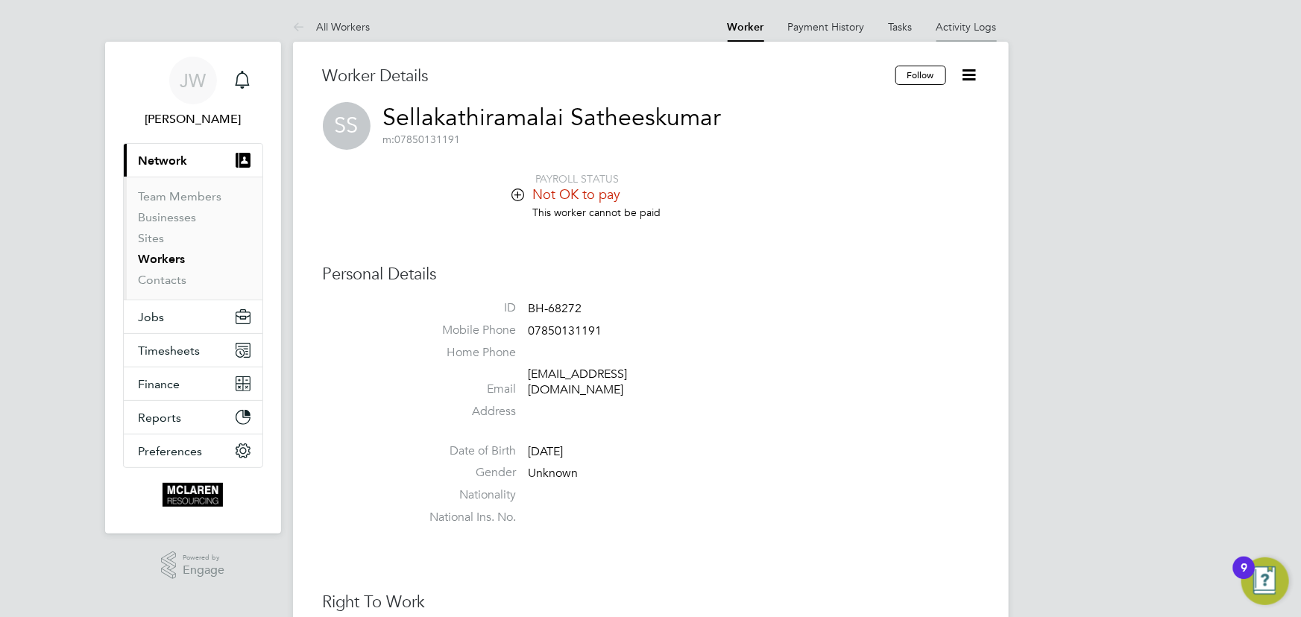
click at [952, 19] on li "Activity Logs" at bounding box center [967, 27] width 60 height 30
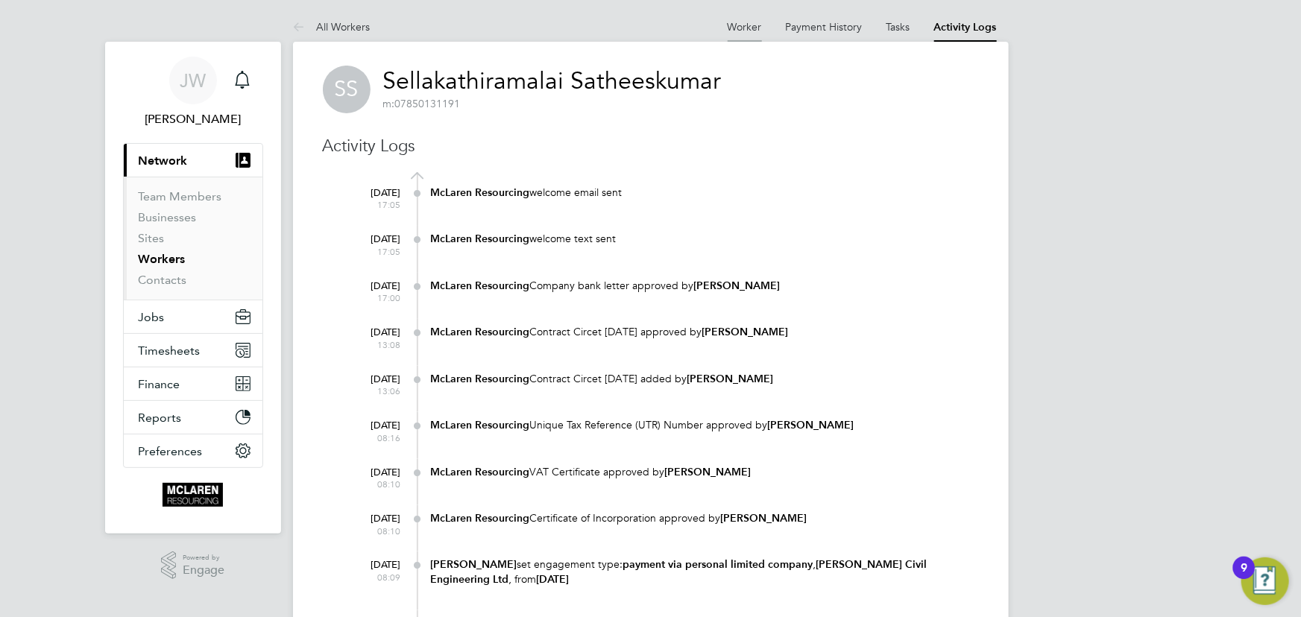
click at [734, 26] on link "Worker" at bounding box center [745, 26] width 34 height 13
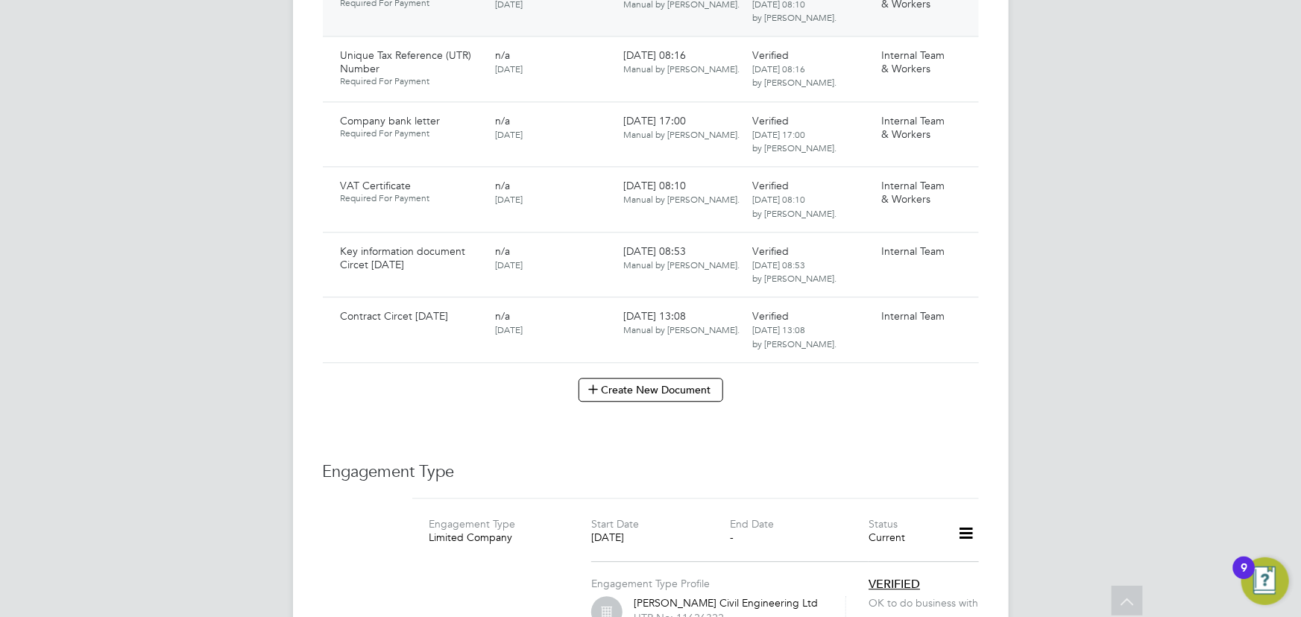
scroll to position [1898, 0]
